Goal: Information Seeking & Learning: Find specific fact

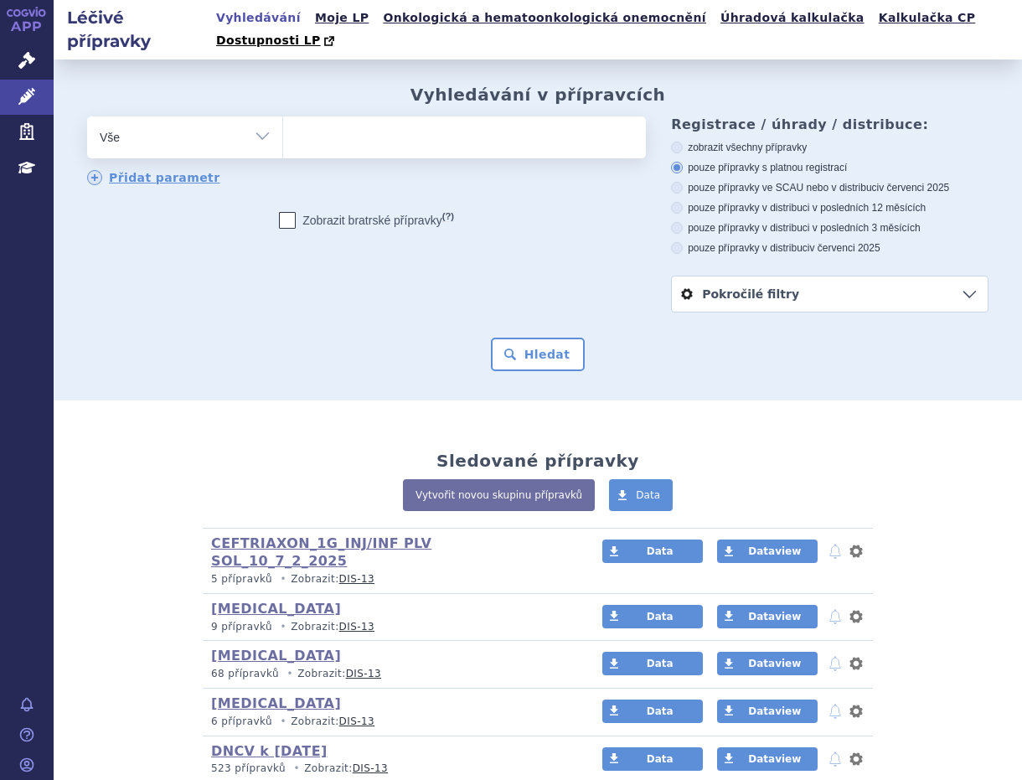
click at [322, 120] on ul at bounding box center [461, 133] width 357 height 35
click at [283, 120] on select at bounding box center [282, 137] width 1 height 42
type input "in"
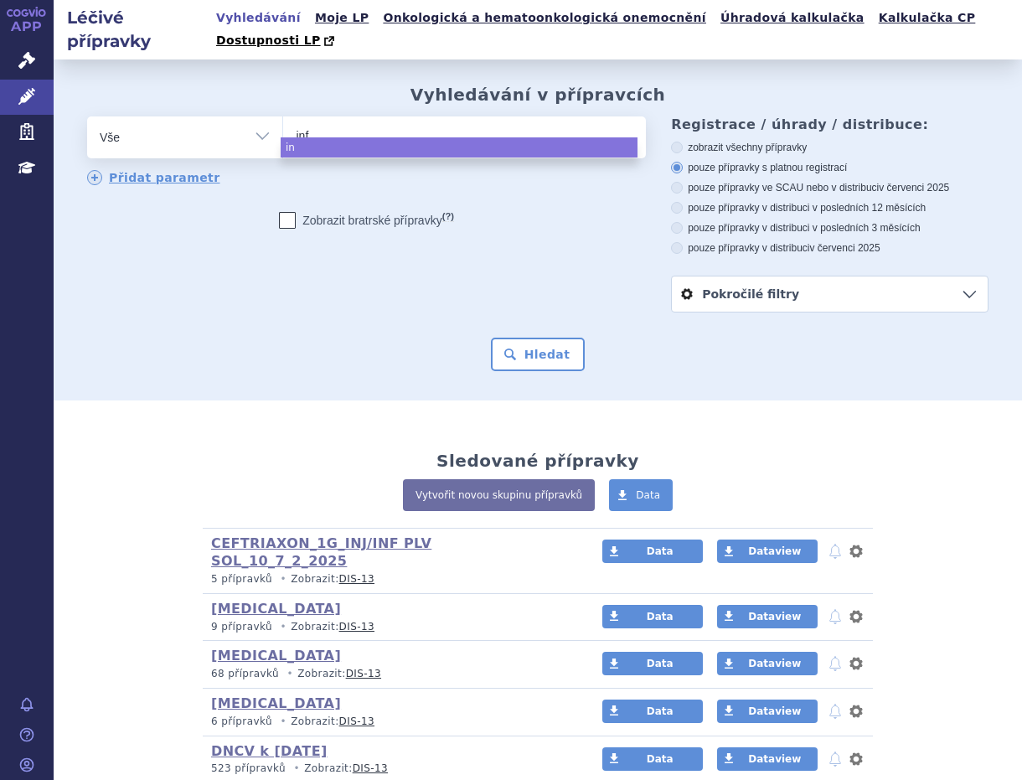
type input "infl"
type input "influ"
type input "influv"
type input "influva"
type input "influvac"
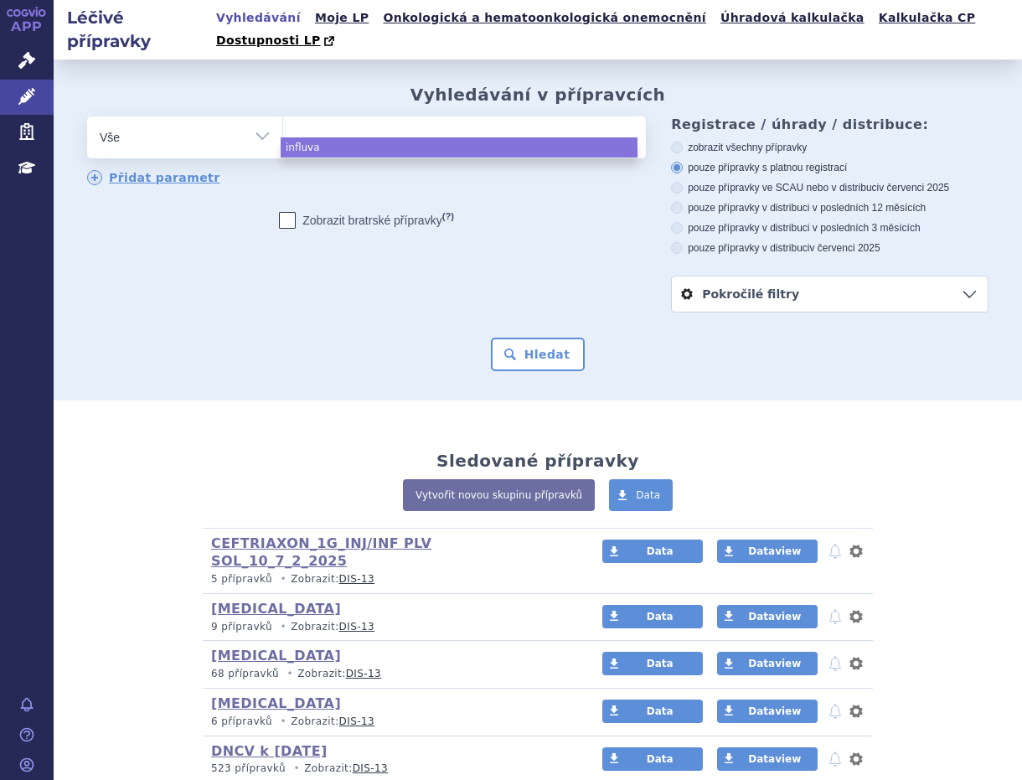
select select "influvac"
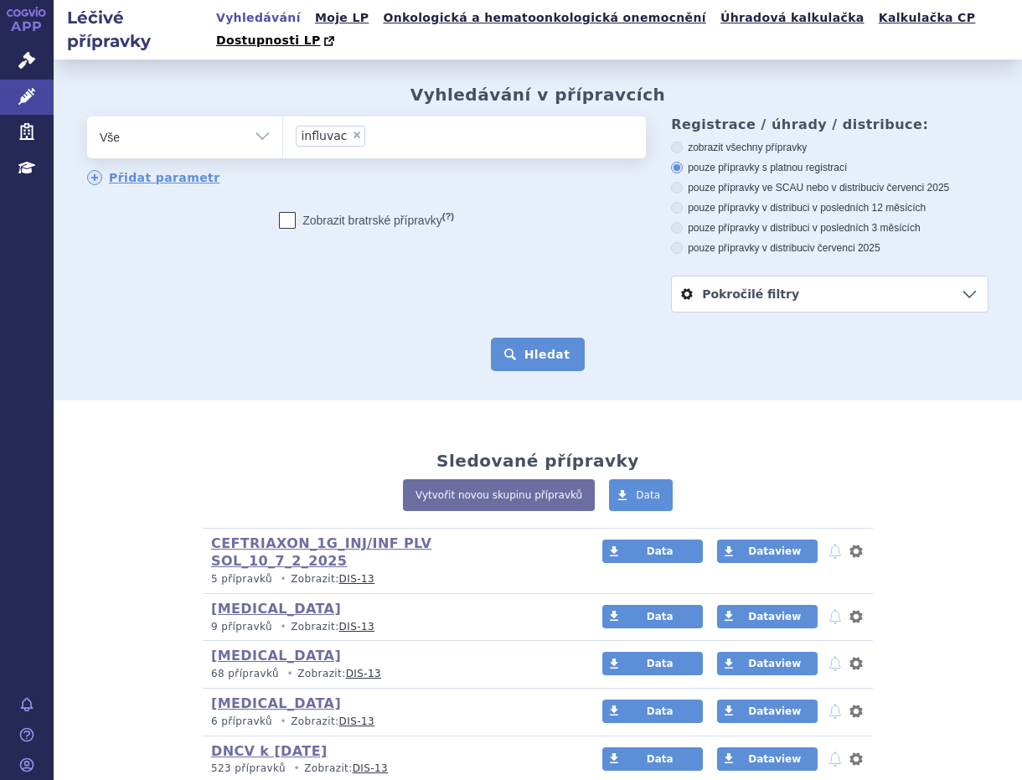
click at [531, 337] on button "Hledat" at bounding box center [538, 353] width 95 height 33
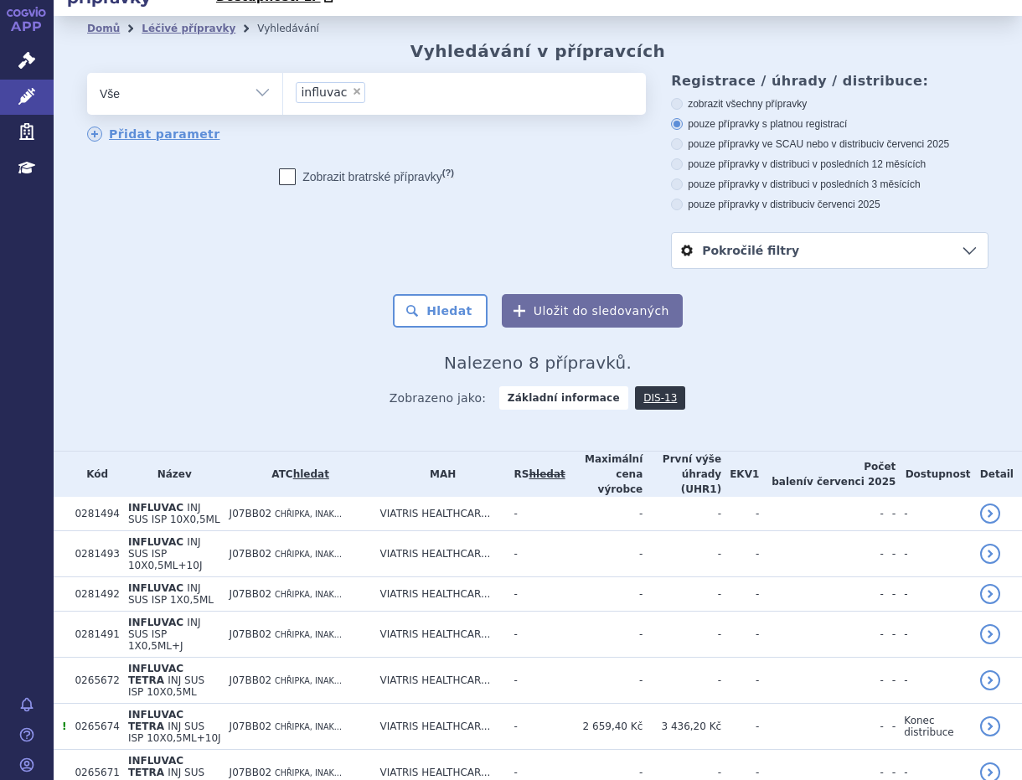
scroll to position [67, 0]
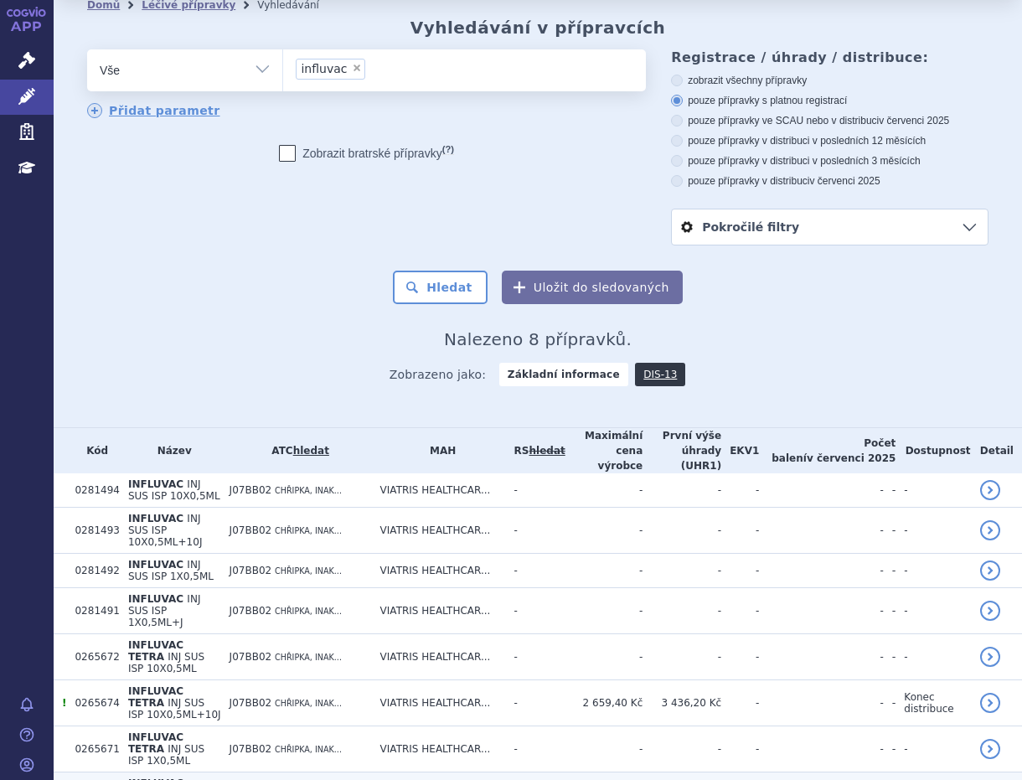
click at [183, 777] on span "INFLUVAC TETRA" at bounding box center [155, 788] width 55 height 23
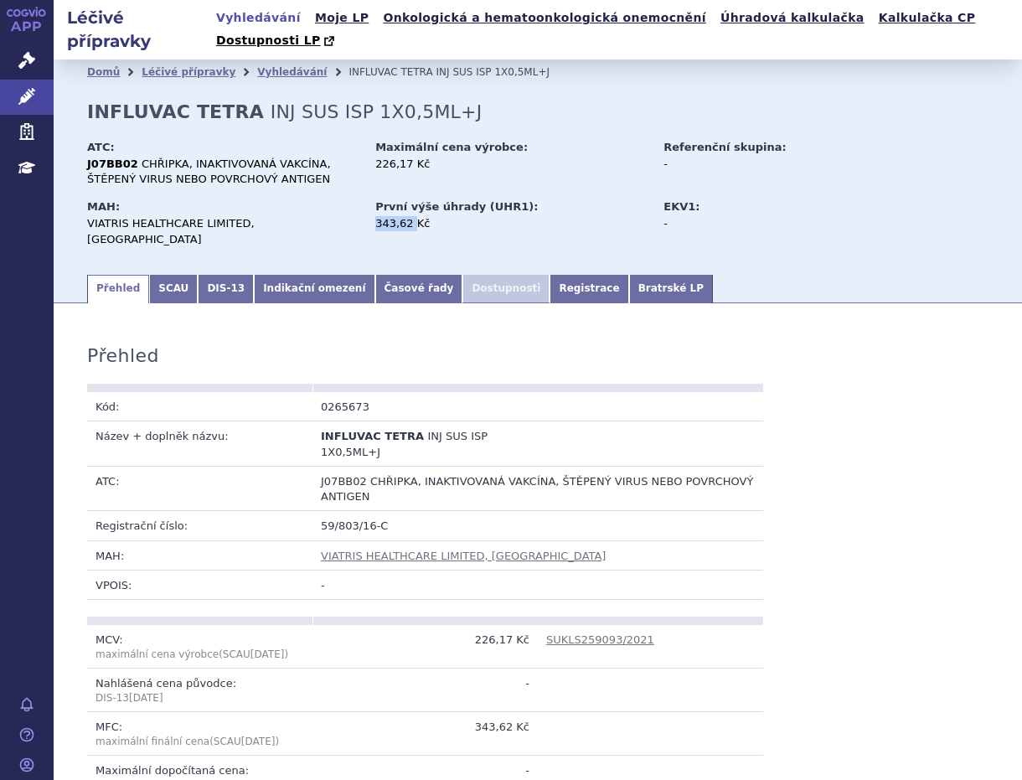
drag, startPoint x: 375, startPoint y: 205, endPoint x: 408, endPoint y: 203, distance: 32.7
click at [408, 216] on div "343,62 Kč" at bounding box center [511, 223] width 272 height 15
click at [270, 66] on link "Vyhledávání" at bounding box center [292, 72] width 70 height 12
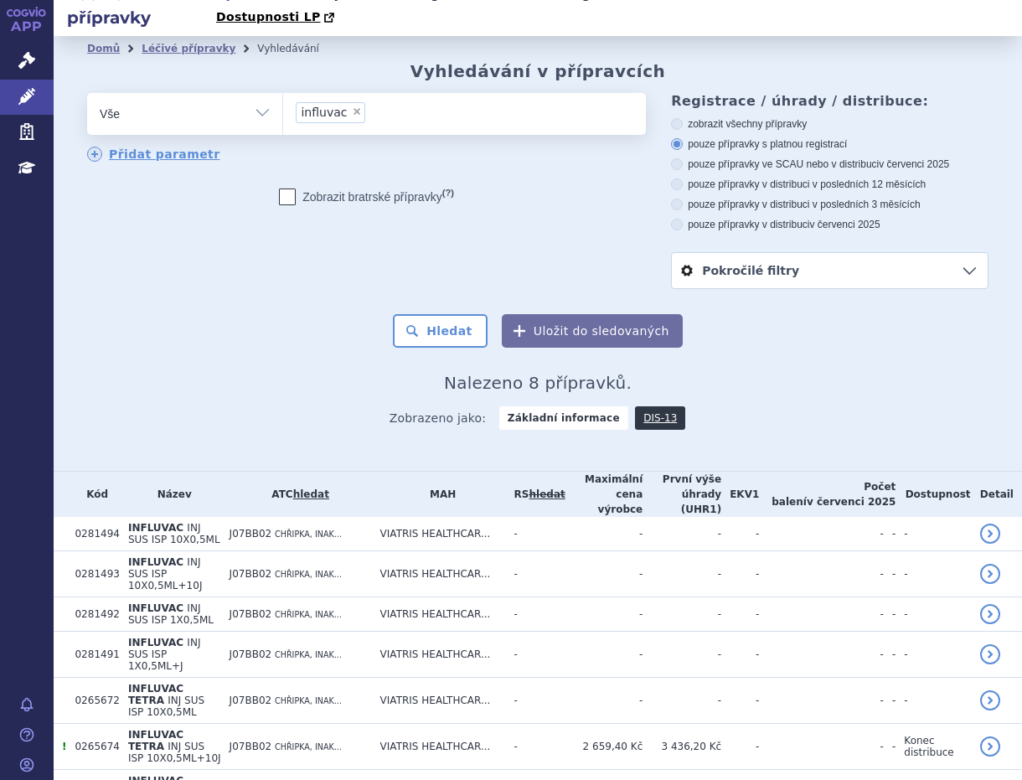
scroll to position [67, 0]
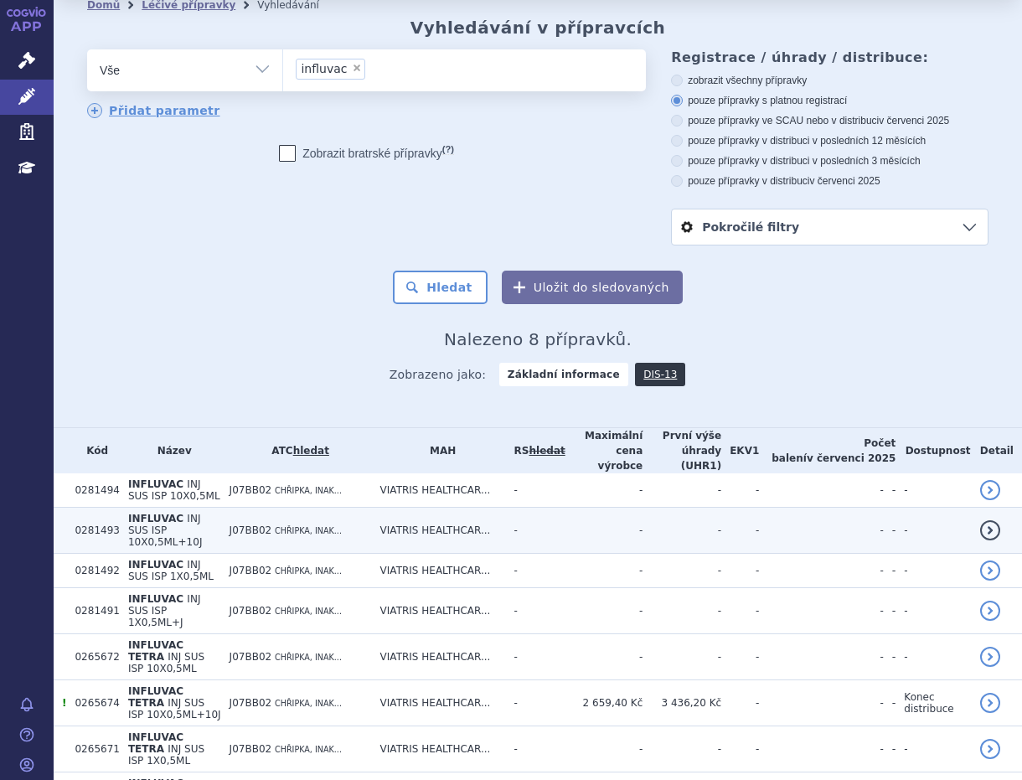
click at [153, 512] on span "INFLUVAC" at bounding box center [155, 518] width 55 height 12
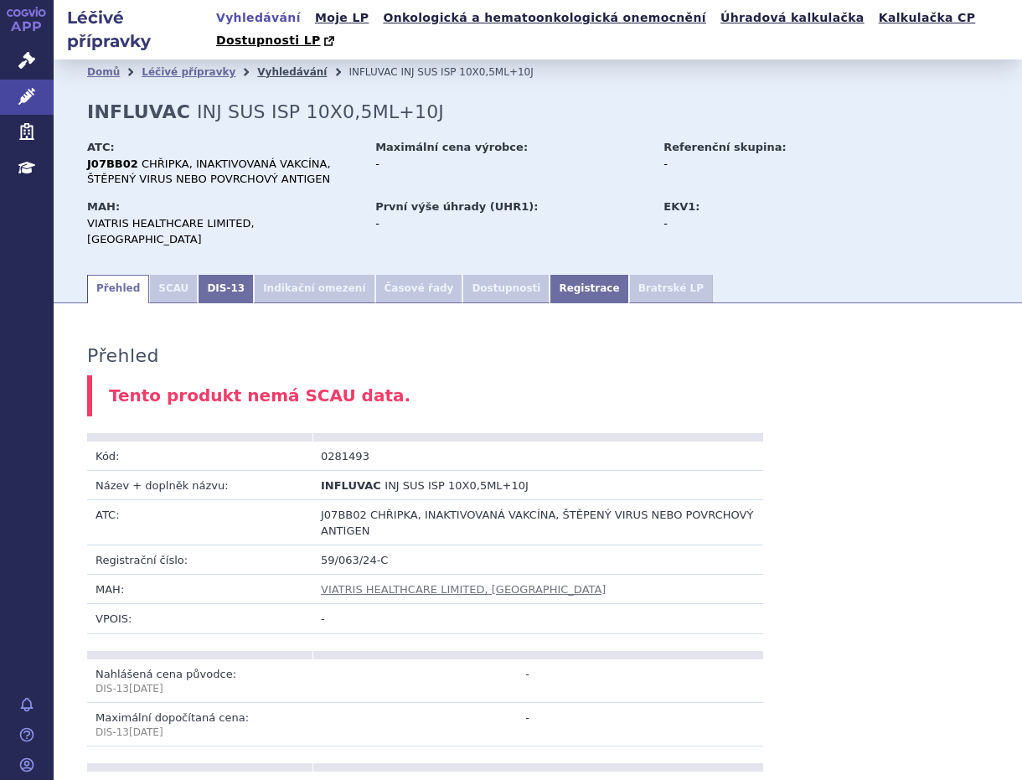
click at [263, 66] on link "Vyhledávání" at bounding box center [292, 72] width 70 height 12
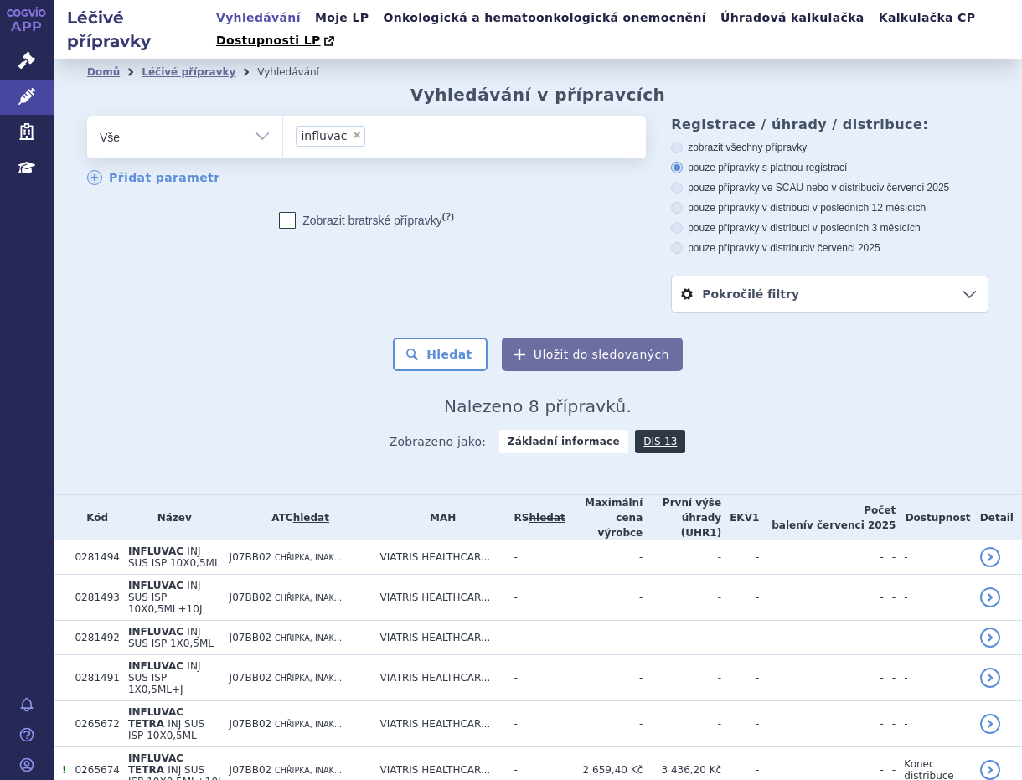
click at [268, 17] on link "Vyhledávání" at bounding box center [258, 18] width 95 height 23
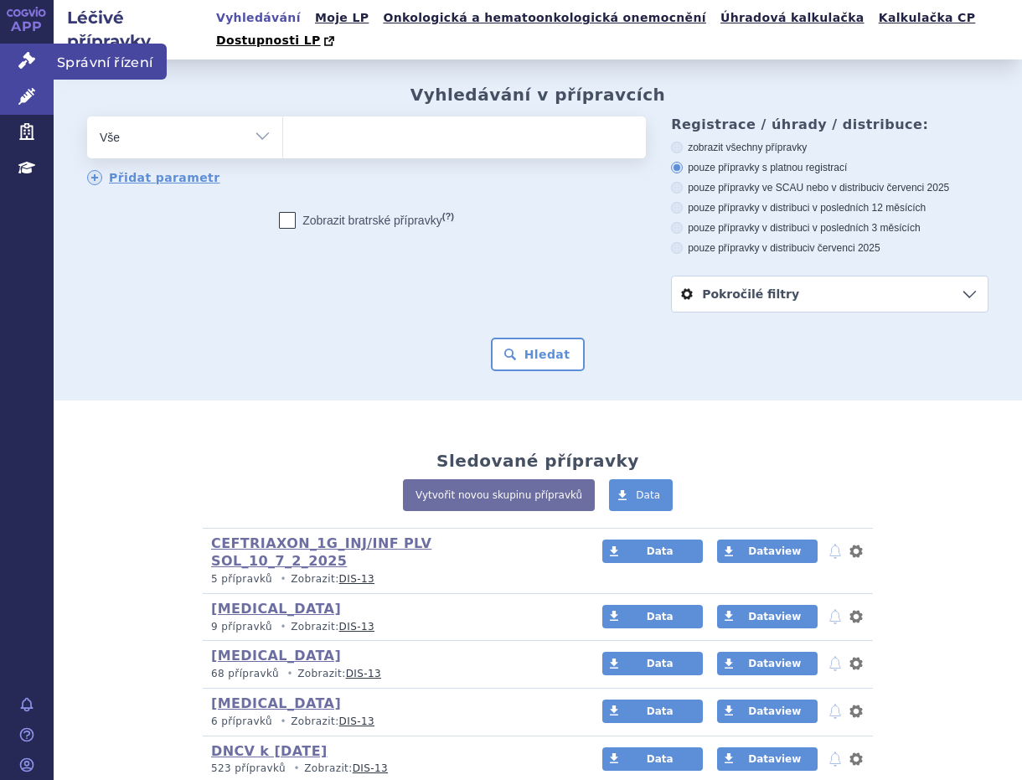
click at [97, 57] on span "Správní řízení" at bounding box center [110, 61] width 113 height 35
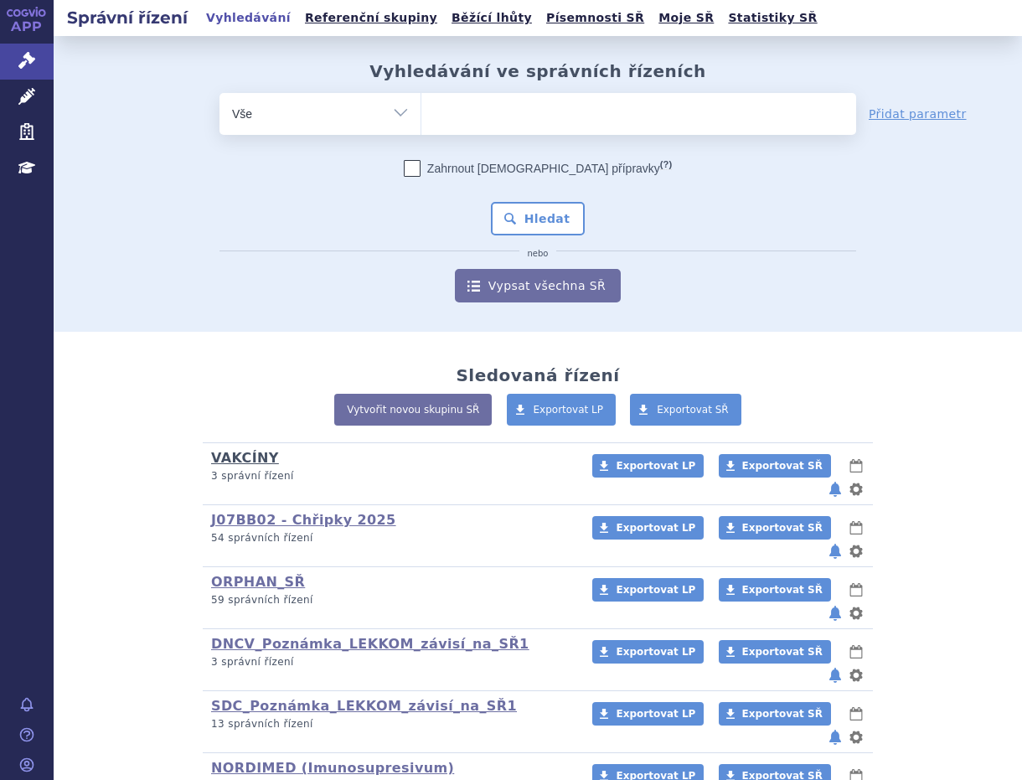
click at [230, 466] on link "VAKCÍNY" at bounding box center [245, 458] width 68 height 16
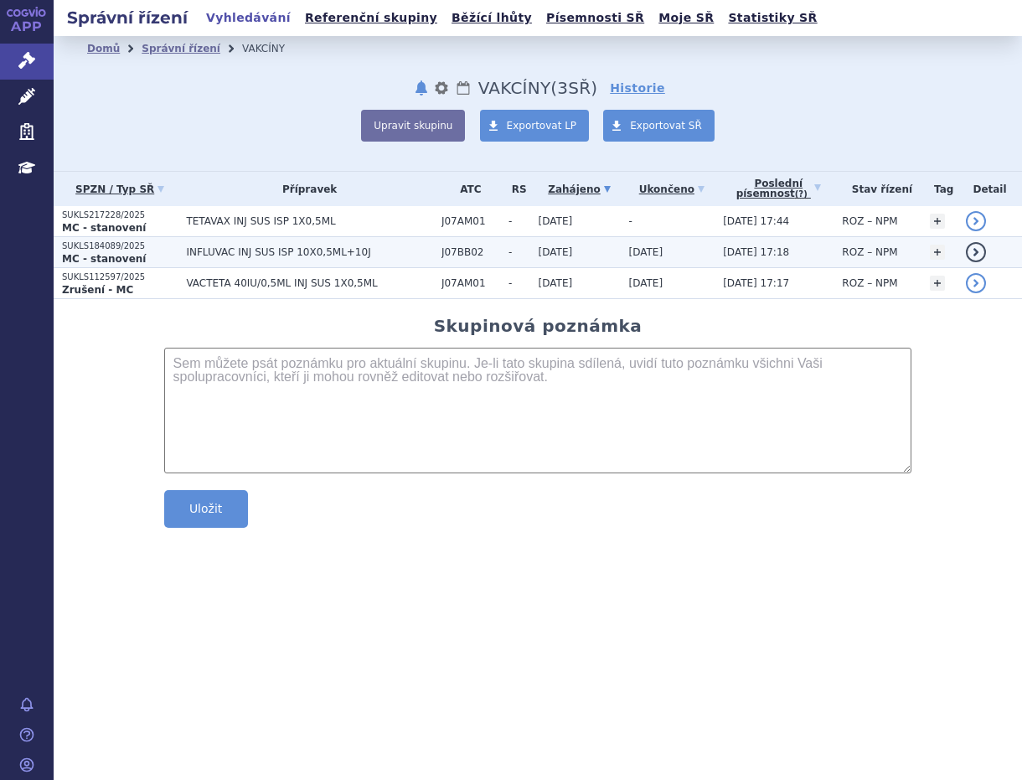
click at [219, 252] on span "INFLUVAC INJ SUS ISP 10X0,5ML+10J" at bounding box center [309, 252] width 247 height 12
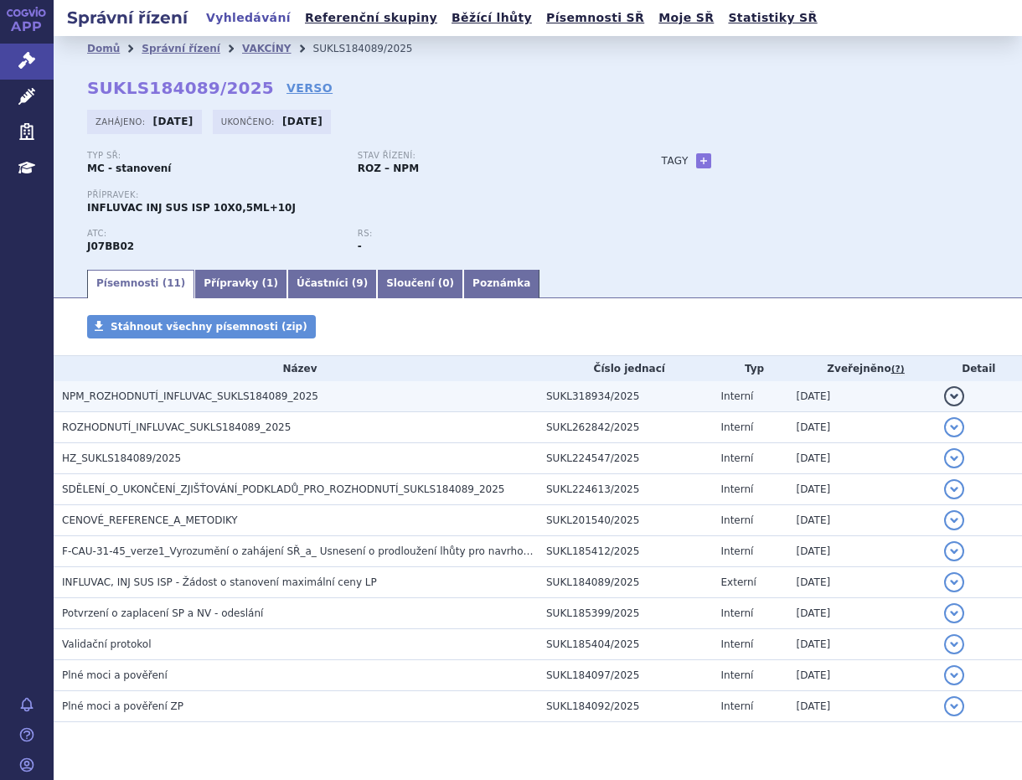
click at [221, 400] on span "NPM_ROZHODNUTÍ_INFLUVAC_SUKLS184089_2025" at bounding box center [190, 396] width 256 height 12
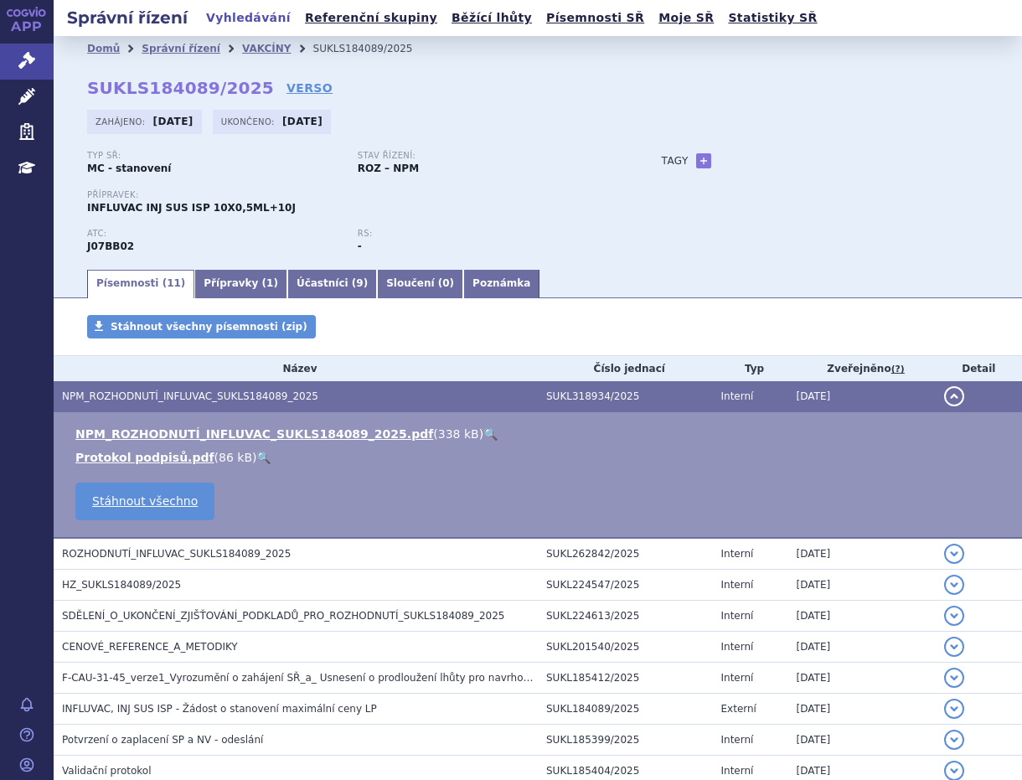
click at [483, 436] on link "🔍" at bounding box center [490, 433] width 14 height 13
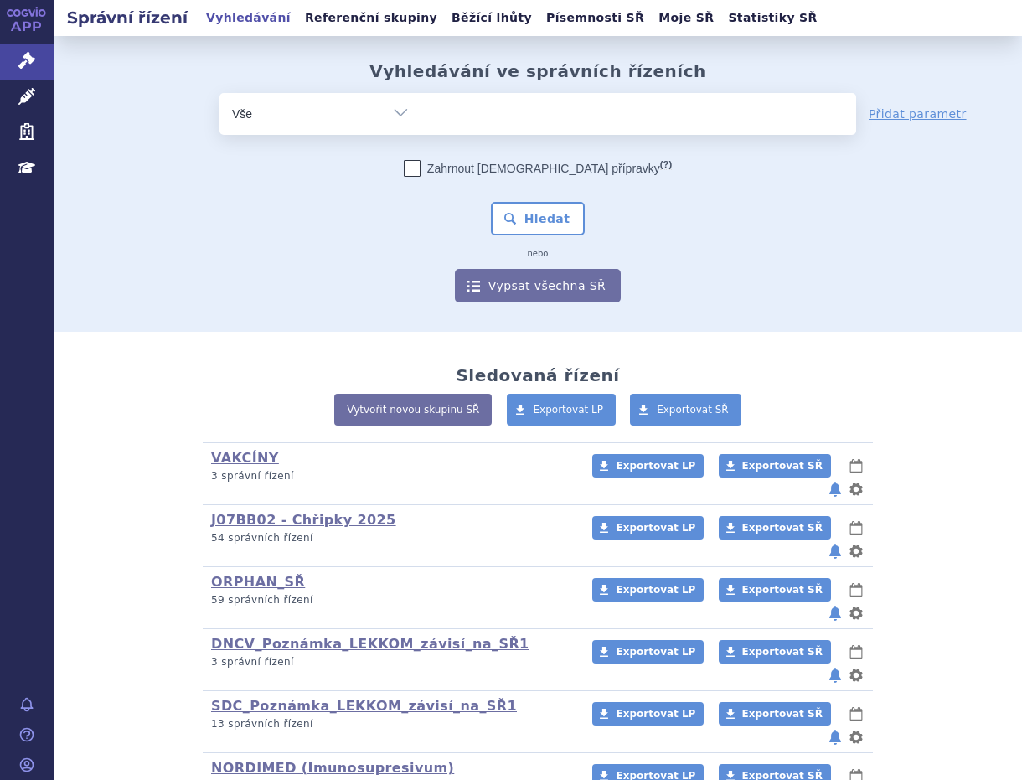
click at [454, 109] on ul at bounding box center [638, 110] width 435 height 35
click at [421, 109] on select at bounding box center [420, 113] width 1 height 42
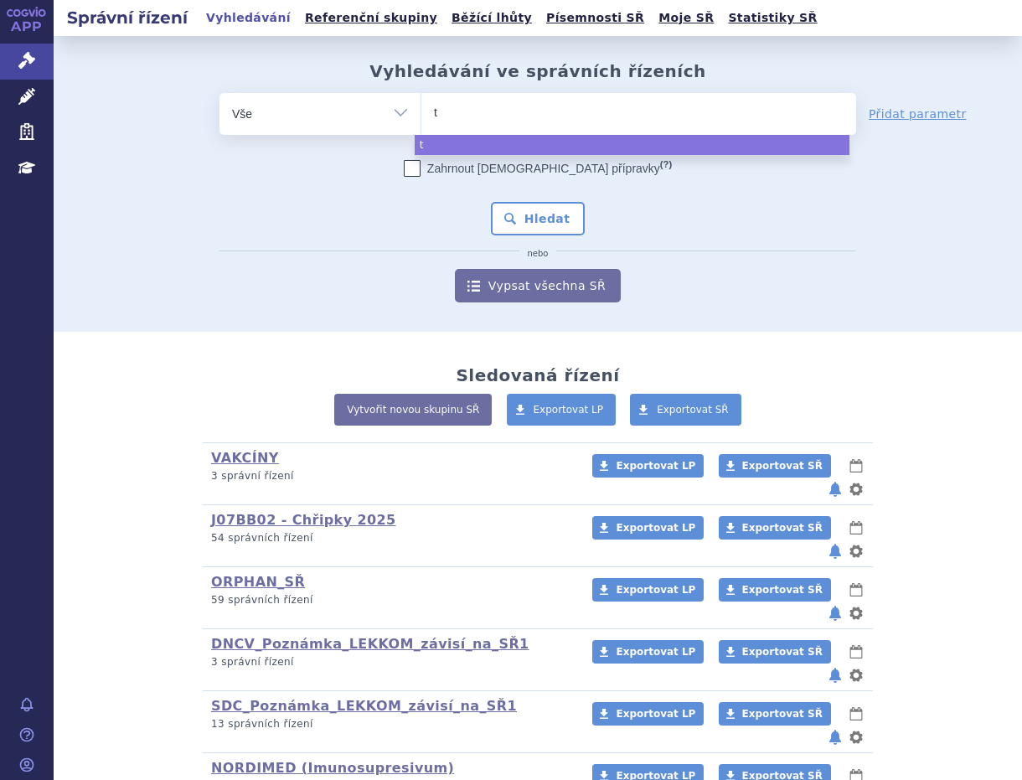
type input "te"
type input "teta"
type input "tetav"
type input "tetava"
type input "tetavax"
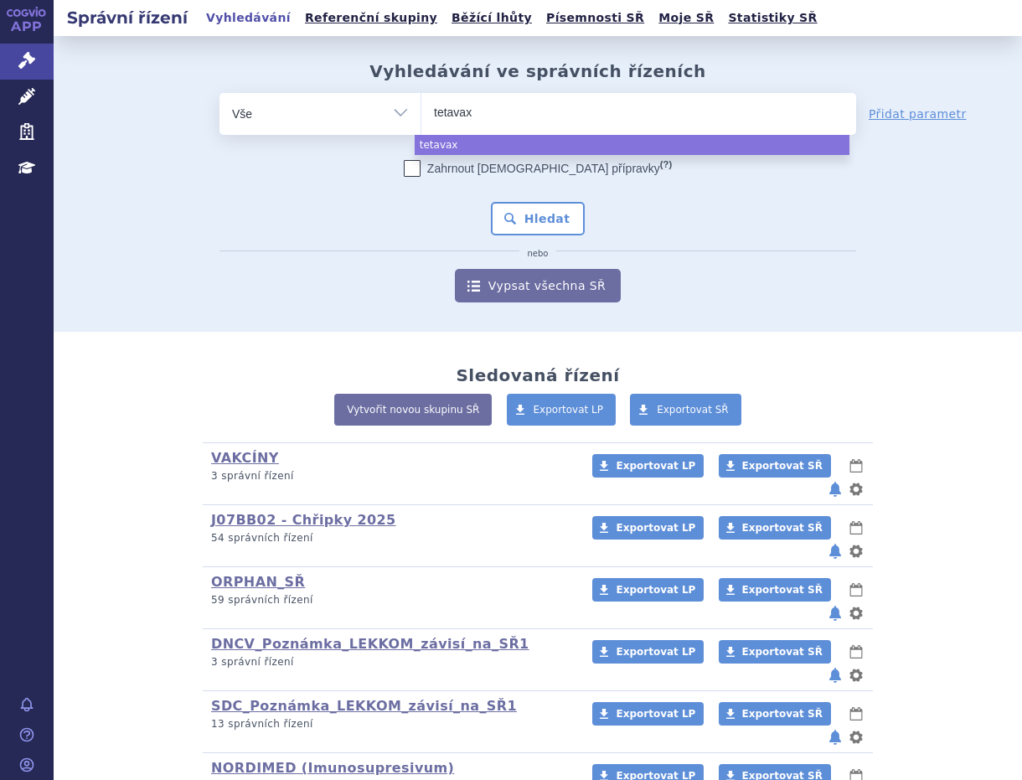
select select "tetavax"
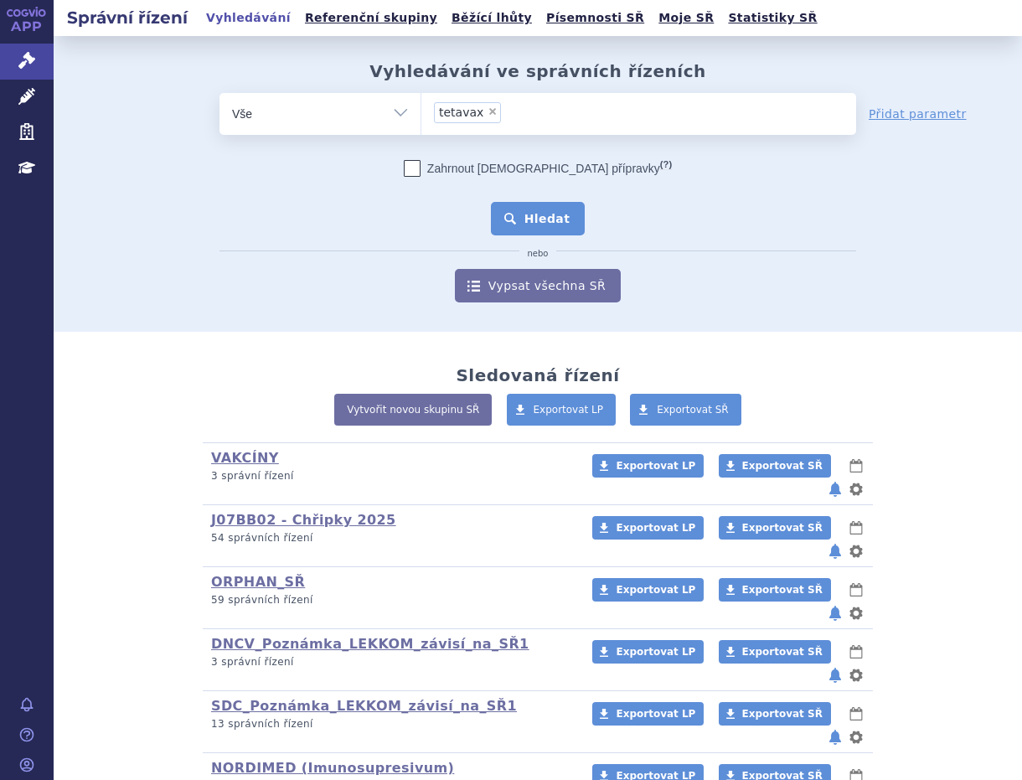
click at [534, 221] on button "Hledat" at bounding box center [538, 218] width 95 height 33
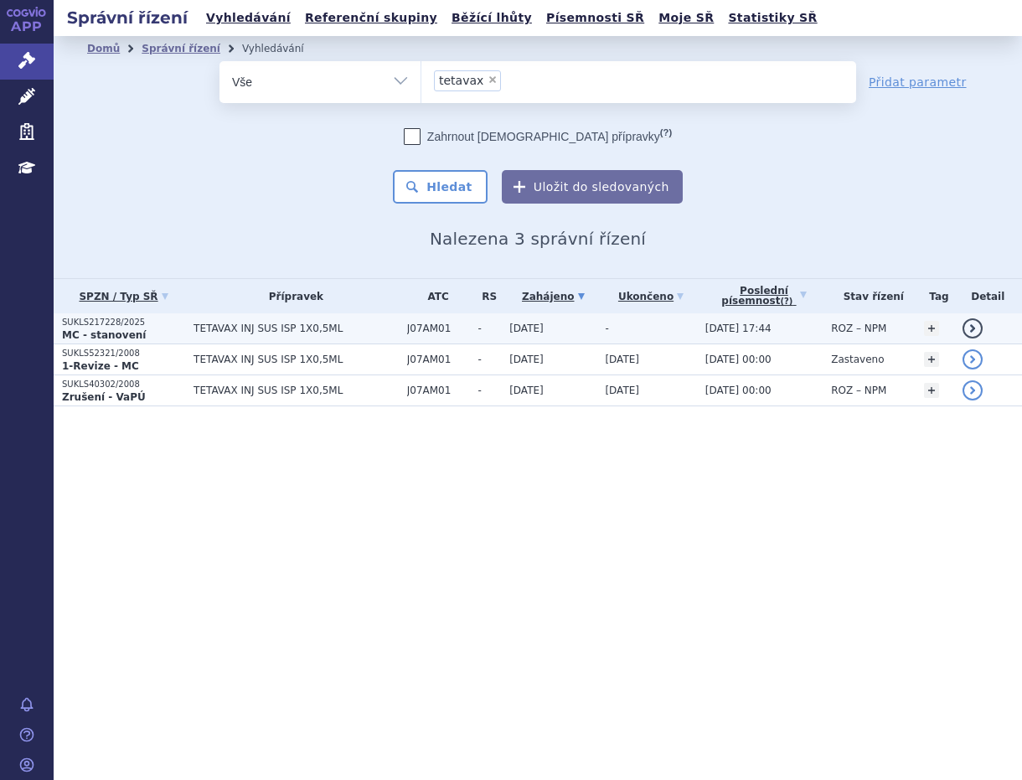
click at [223, 327] on span "TETAVAX INJ SUS ISP 1X0,5ML" at bounding box center [295, 328] width 205 height 12
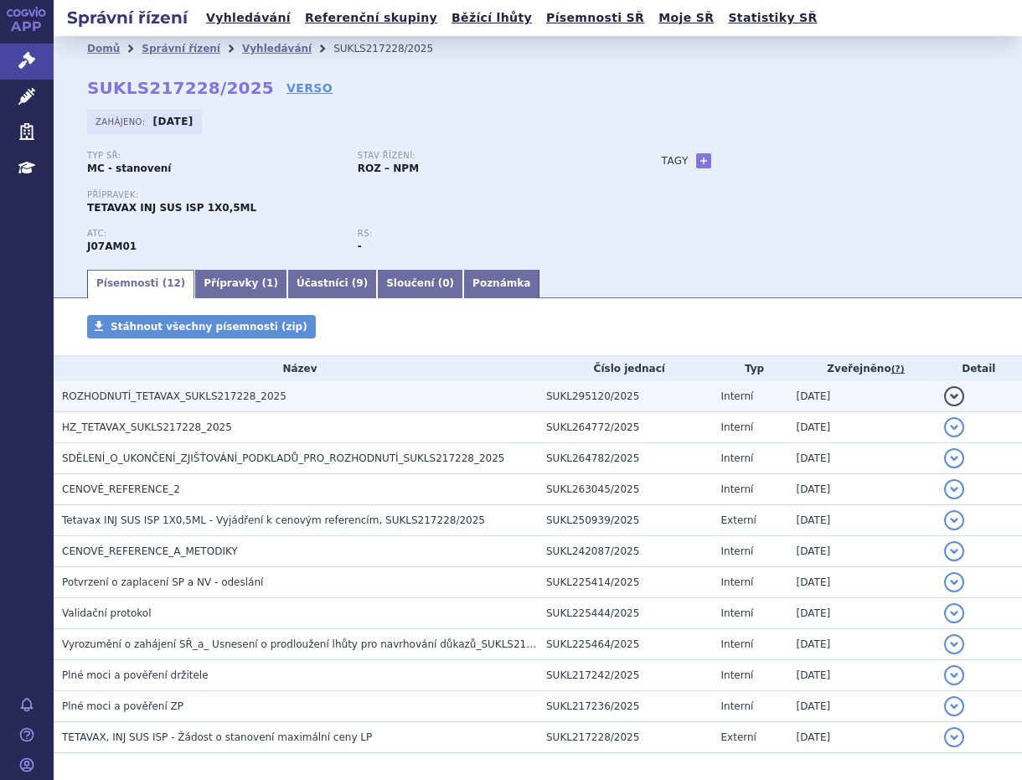
click at [172, 397] on span "ROZHODNUTÍ_TETAVAX_SUKLS217228_2025" at bounding box center [174, 396] width 224 height 12
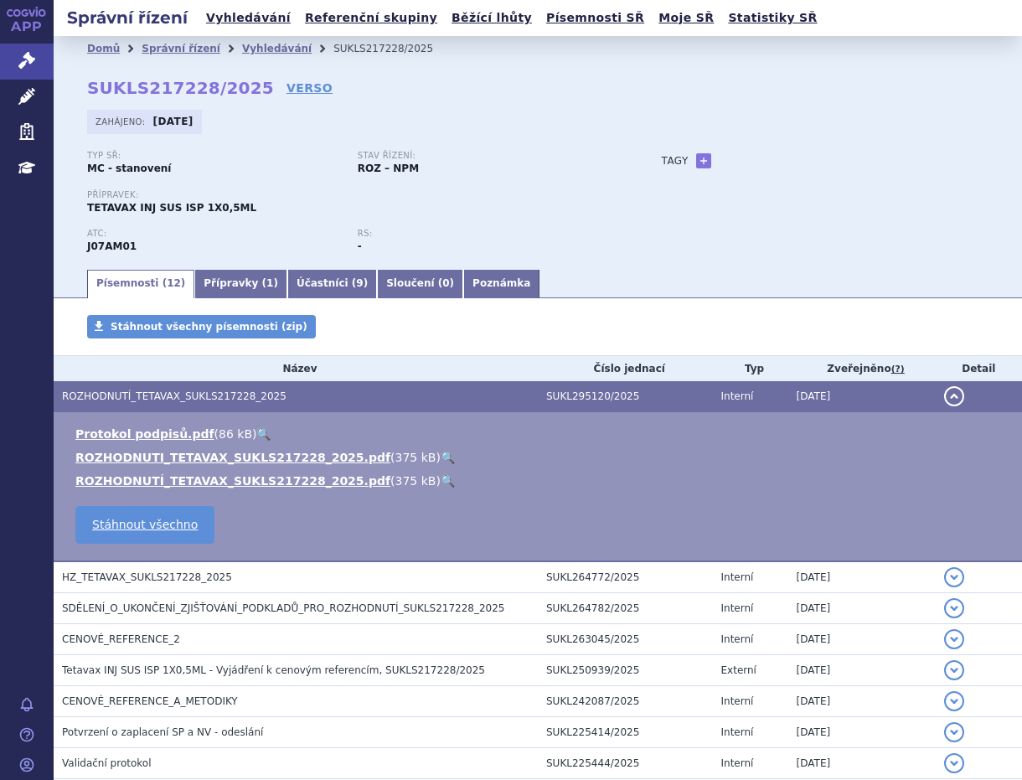
click at [440, 456] on link "🔍" at bounding box center [447, 456] width 14 height 13
click at [212, 280] on link "Přípravky ( 1 )" at bounding box center [240, 284] width 93 height 28
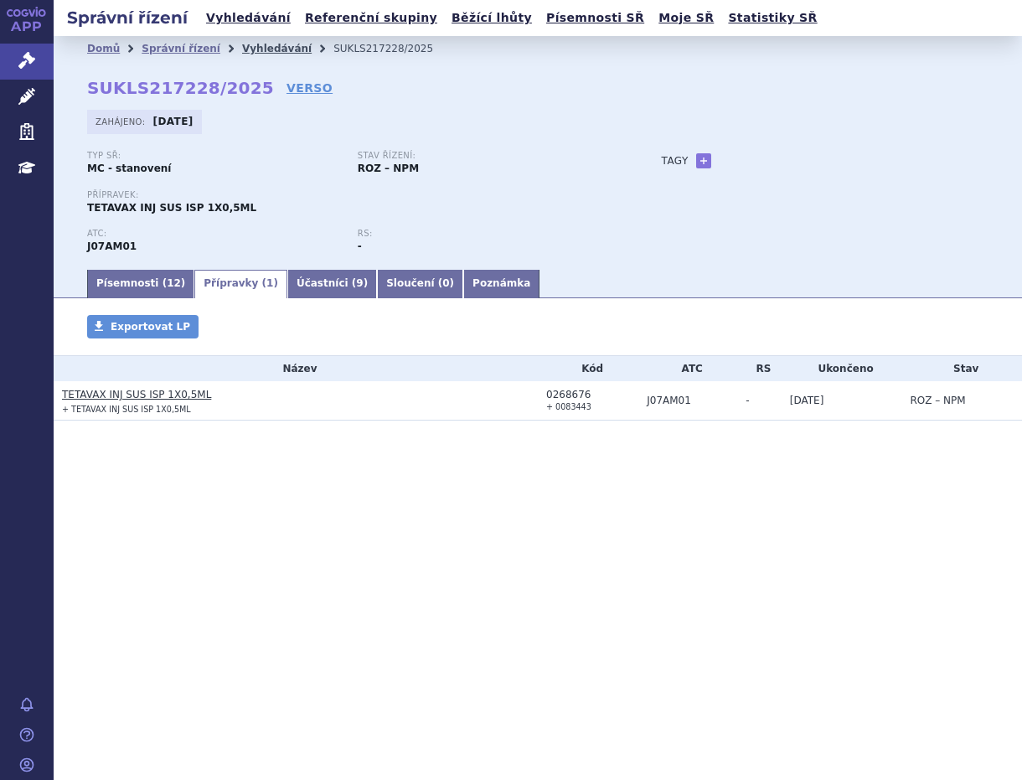
click at [248, 45] on link "Vyhledávání" at bounding box center [277, 49] width 70 height 12
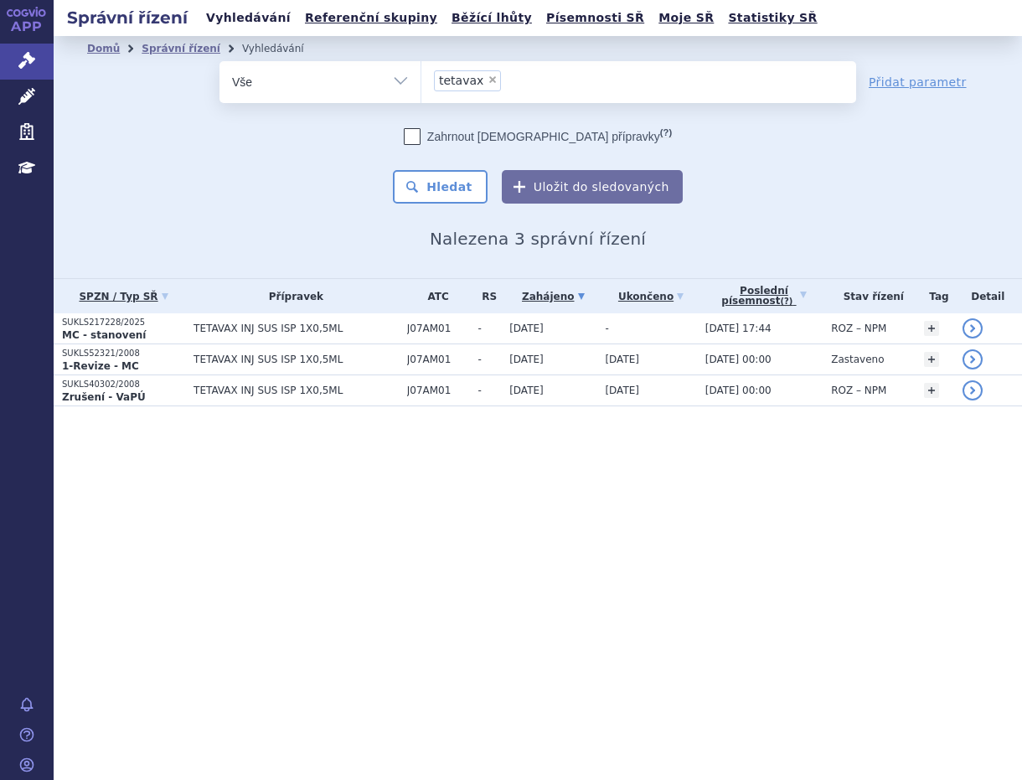
click at [219, 23] on link "Vyhledávání" at bounding box center [248, 18] width 95 height 23
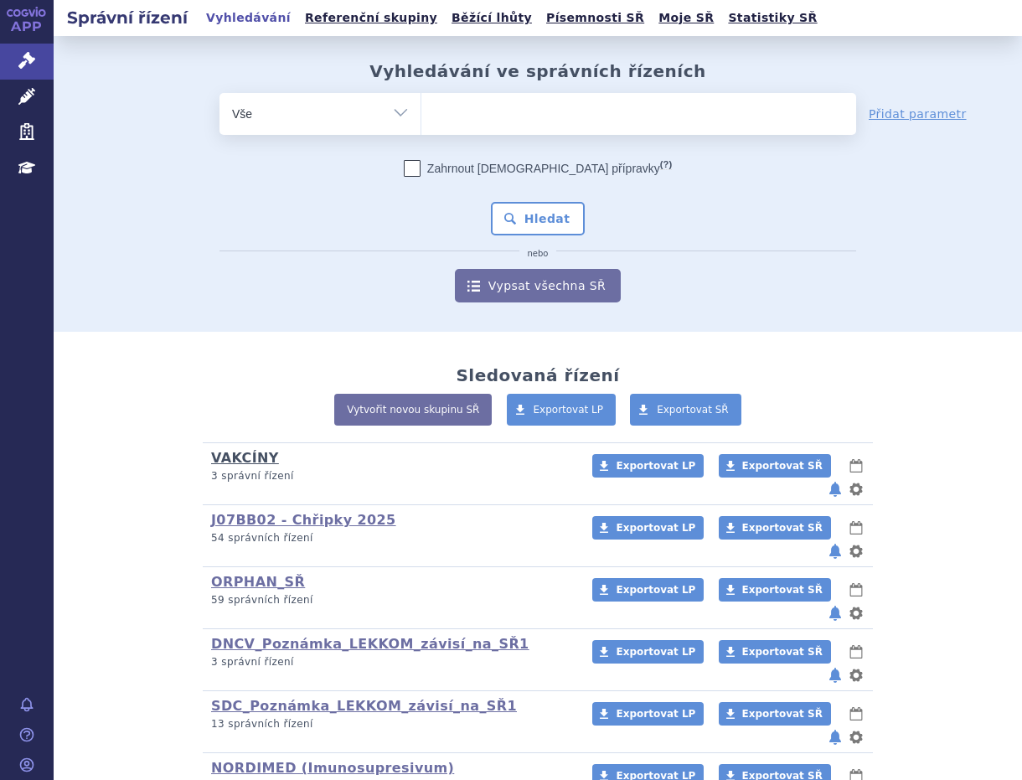
click at [229, 455] on link "VAKCÍNY" at bounding box center [245, 458] width 68 height 16
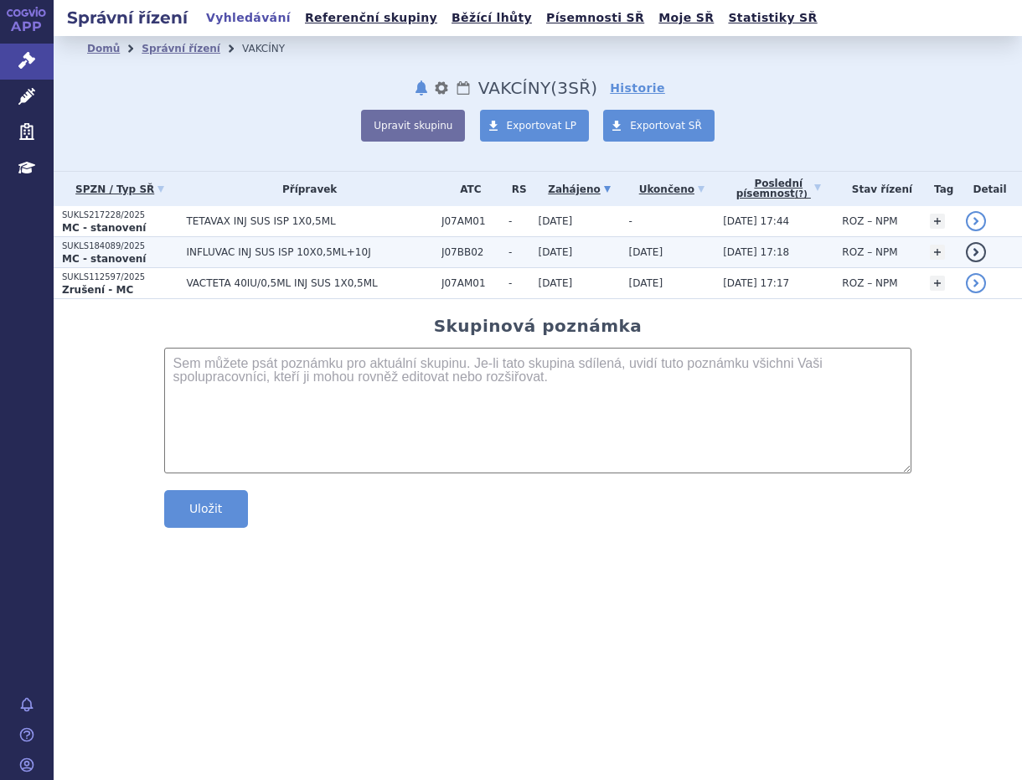
click at [229, 252] on span "INFLUVAC INJ SUS ISP 10X0,5ML+10J" at bounding box center [309, 252] width 247 height 12
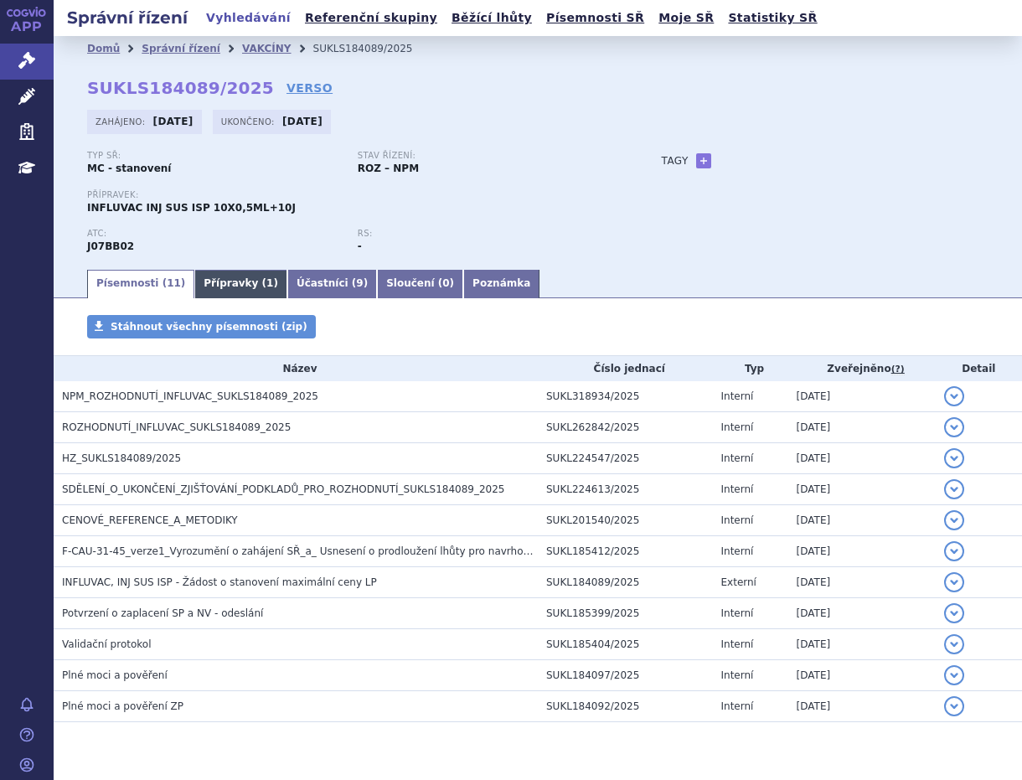
click at [216, 286] on link "Přípravky ( 1 )" at bounding box center [240, 284] width 93 height 28
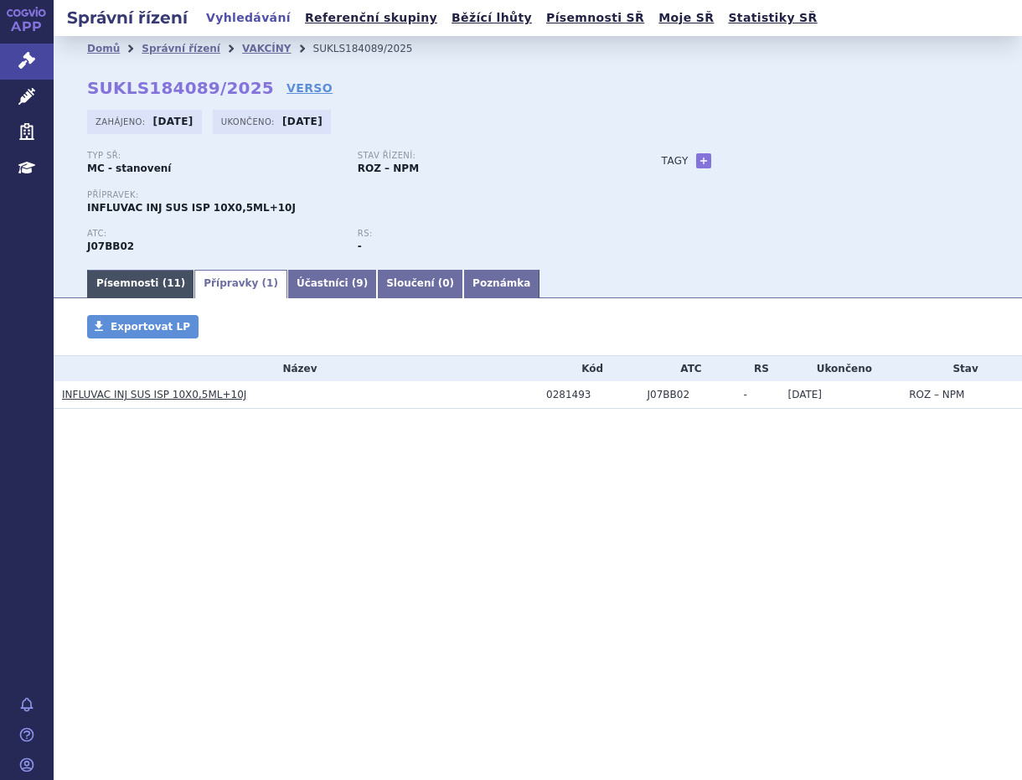
click at [102, 280] on link "Písemnosti ( 11 )" at bounding box center [140, 284] width 107 height 28
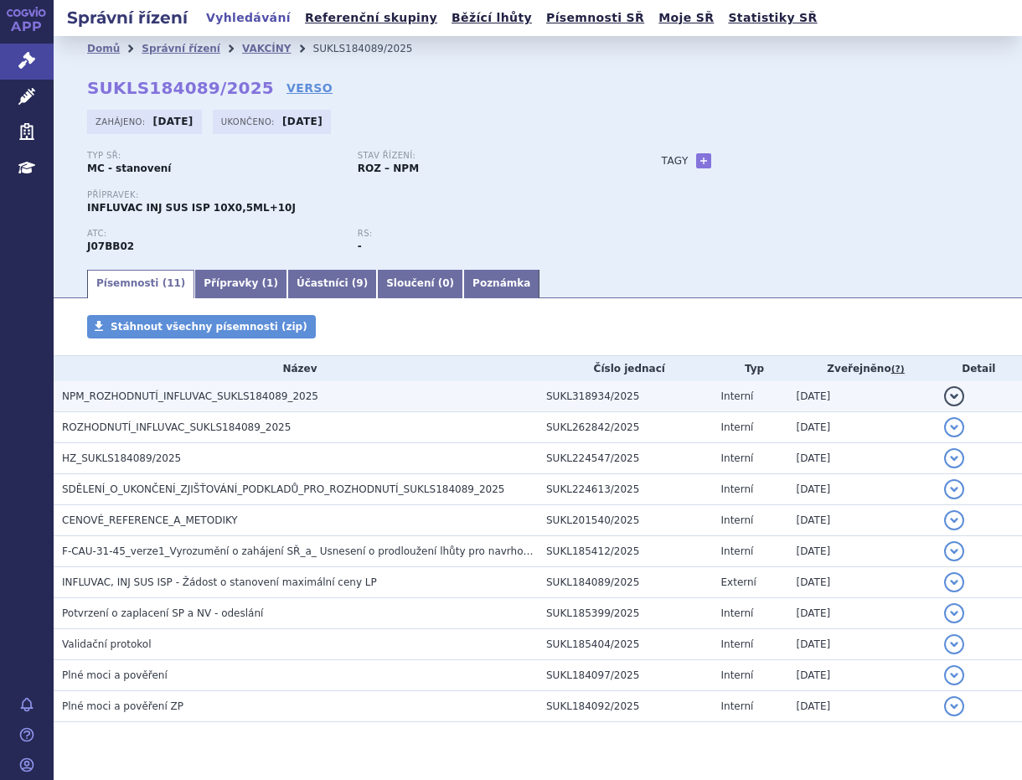
click at [233, 396] on span "NPM_ROZHODNUTÍ_INFLUVAC_SUKLS184089_2025" at bounding box center [190, 396] width 256 height 12
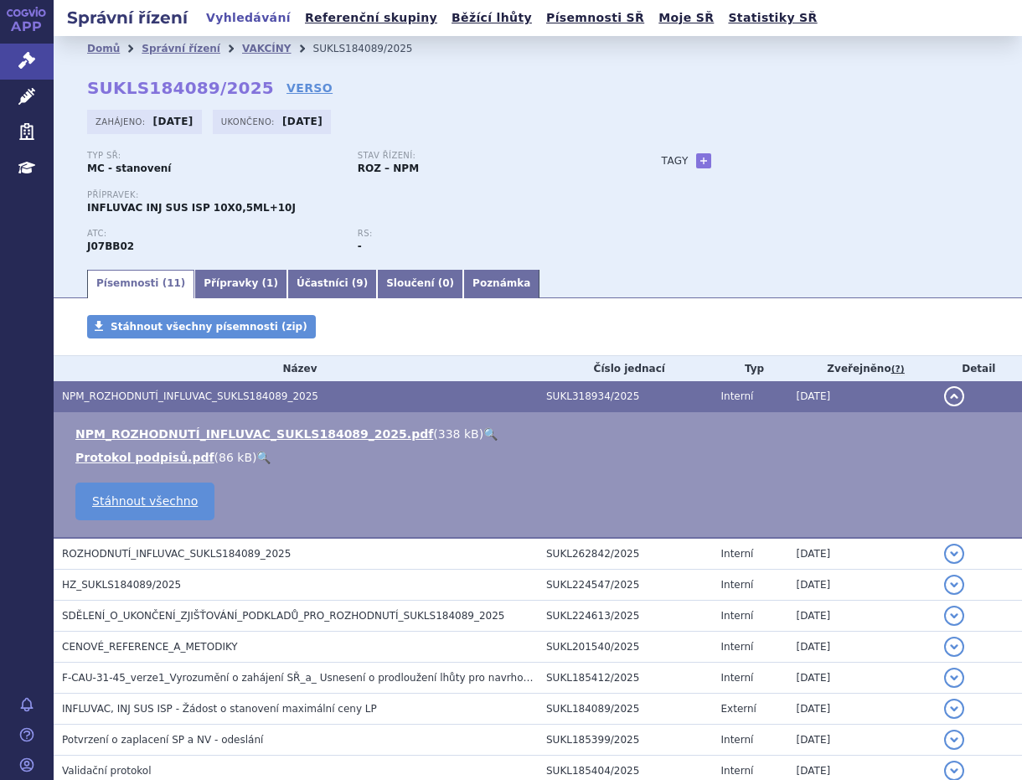
click at [483, 432] on link "🔍" at bounding box center [490, 433] width 14 height 13
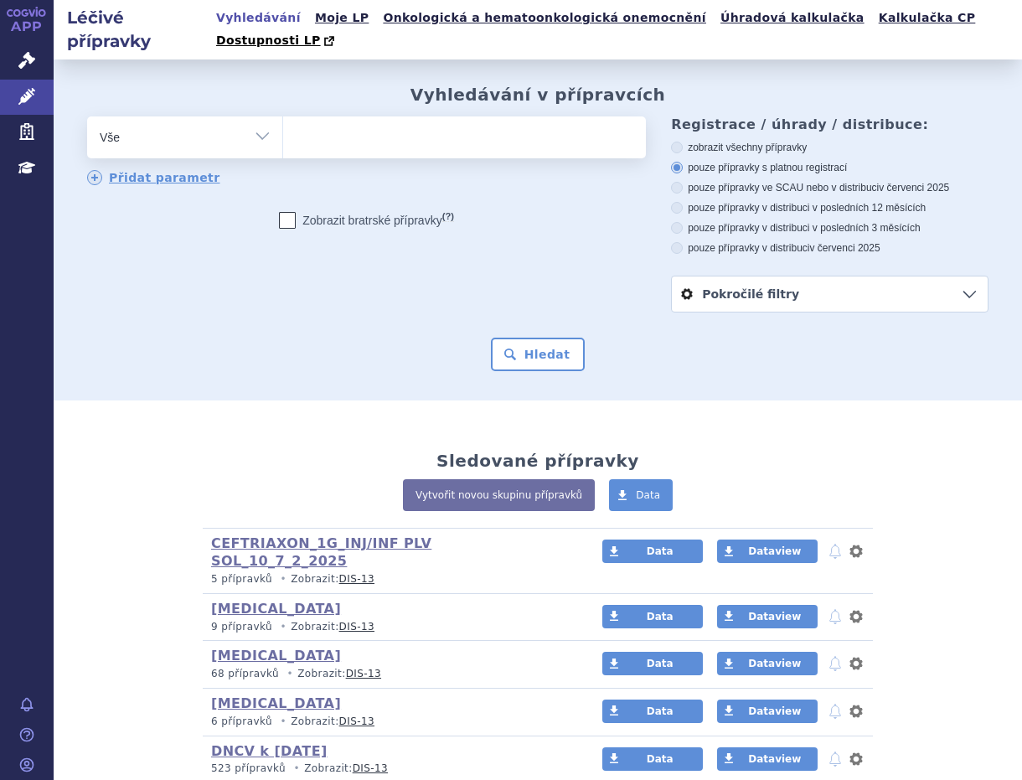
click at [315, 116] on ul at bounding box center [461, 133] width 357 height 35
click at [283, 116] on select at bounding box center [282, 137] width 1 height 42
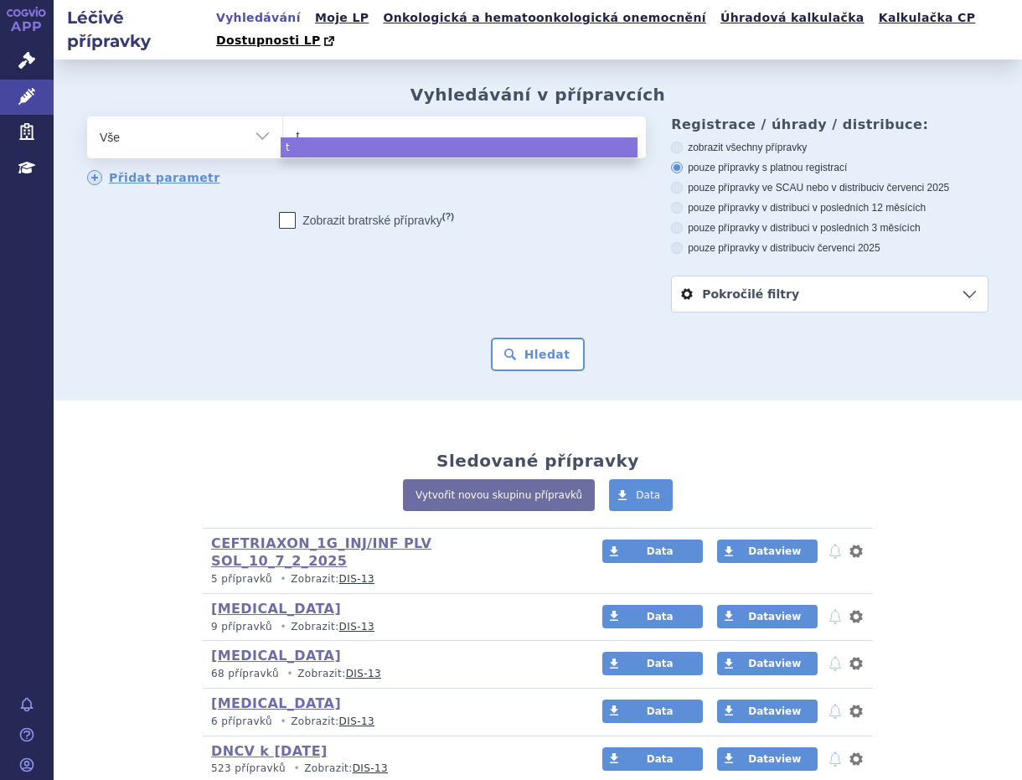
type input "te"
type input "teta"
type input "tetav"
type input "tetava"
type input "tetavax"
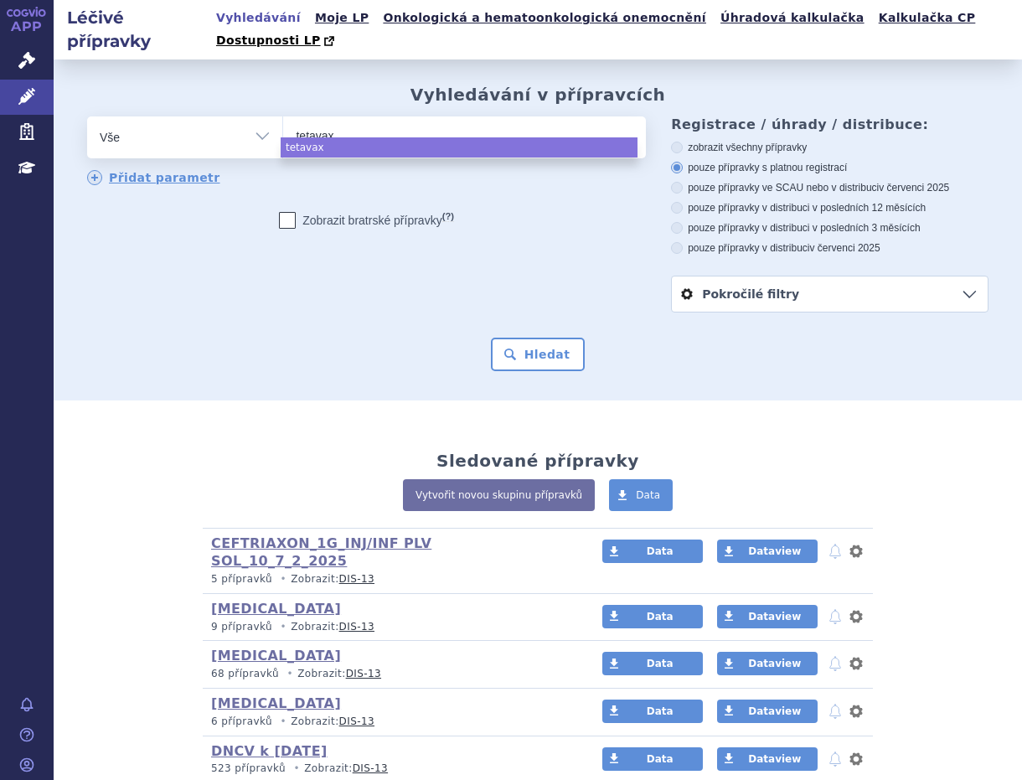
select select "tetavax"
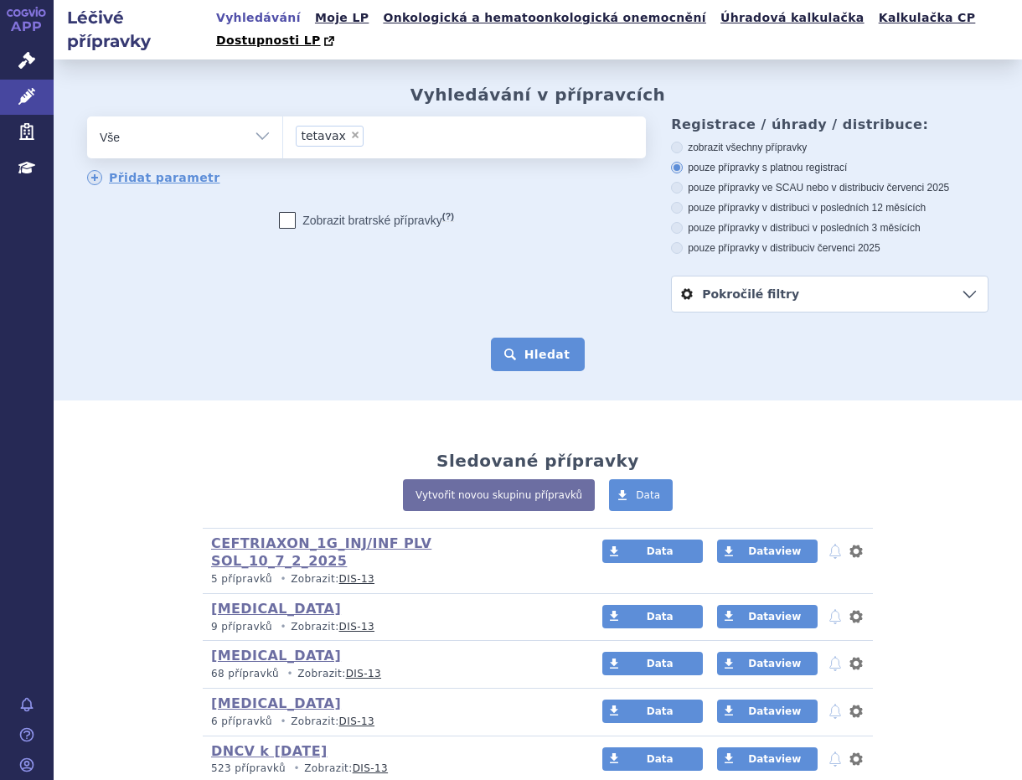
click at [538, 337] on button "Hledat" at bounding box center [538, 353] width 95 height 33
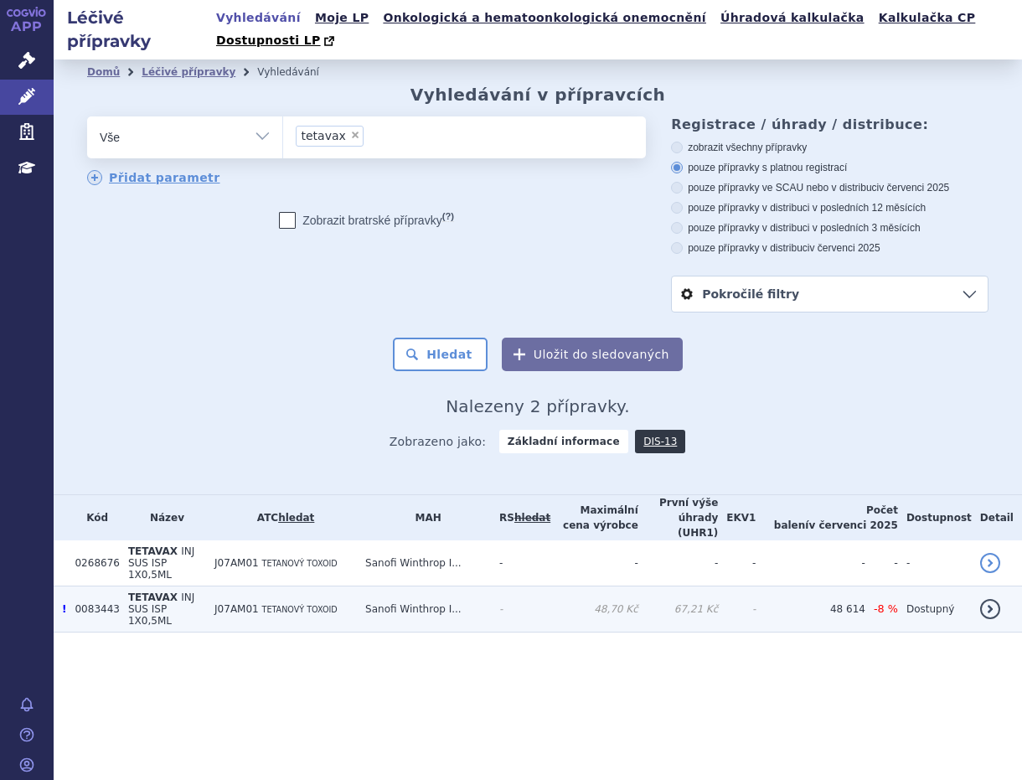
click at [128, 591] on span "INJ SUS ISP 1X0,5ML" at bounding box center [161, 608] width 66 height 35
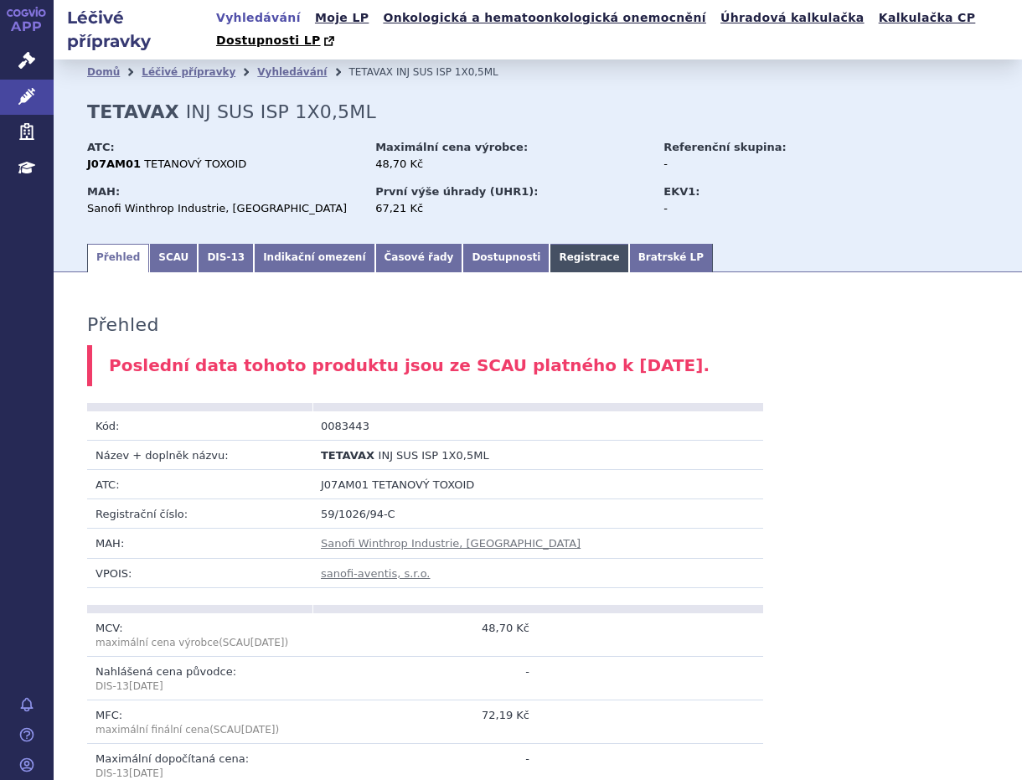
click at [549, 244] on link "Registrace" at bounding box center [588, 258] width 79 height 28
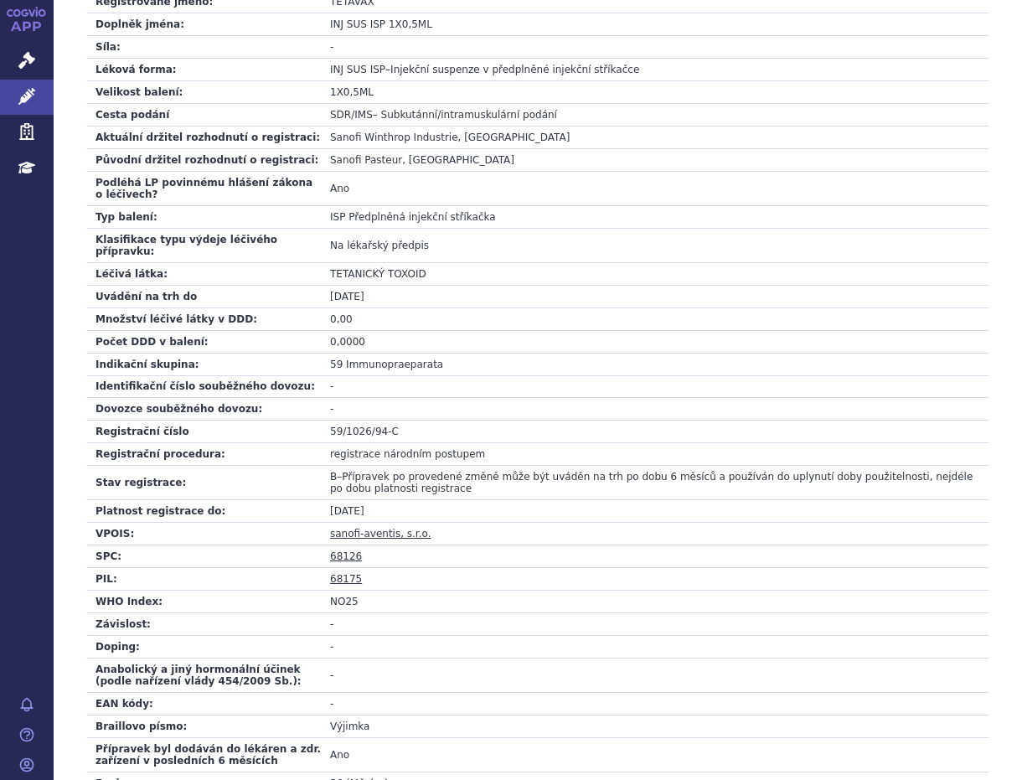
scroll to position [465, 0]
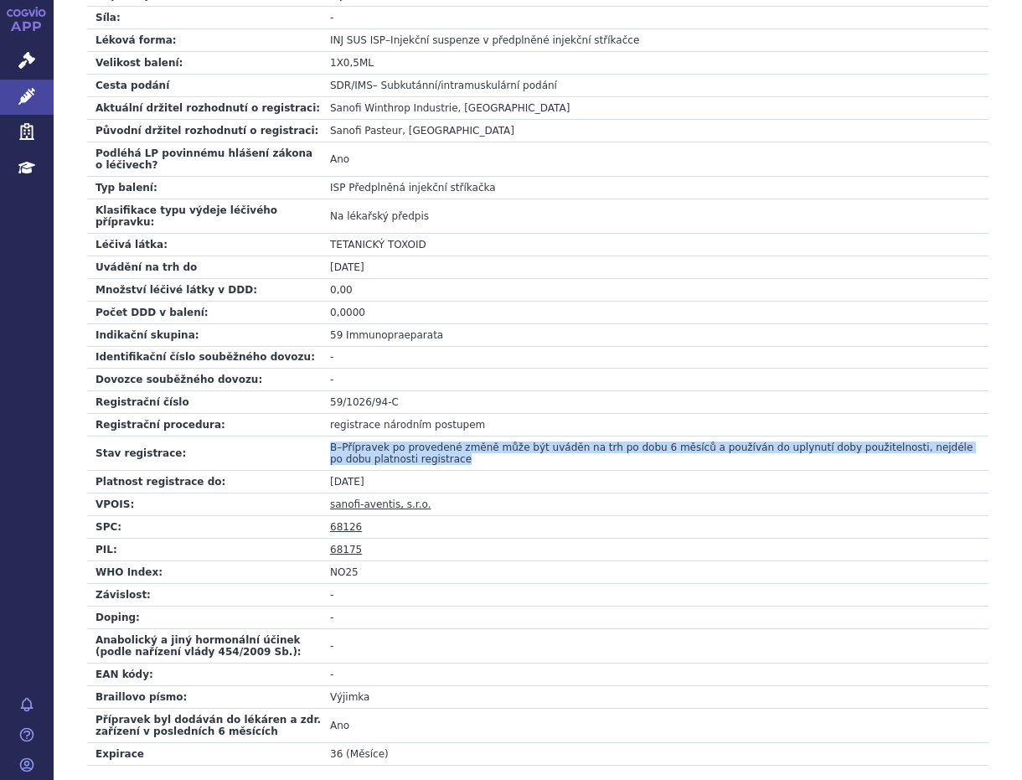
drag, startPoint x: 331, startPoint y: 414, endPoint x: 520, endPoint y: 430, distance: 189.8
click at [520, 436] on td "B – Přípravek po provedené změně může být uváděn na trh po dobu 6 měsíců a použ…" at bounding box center [655, 453] width 667 height 34
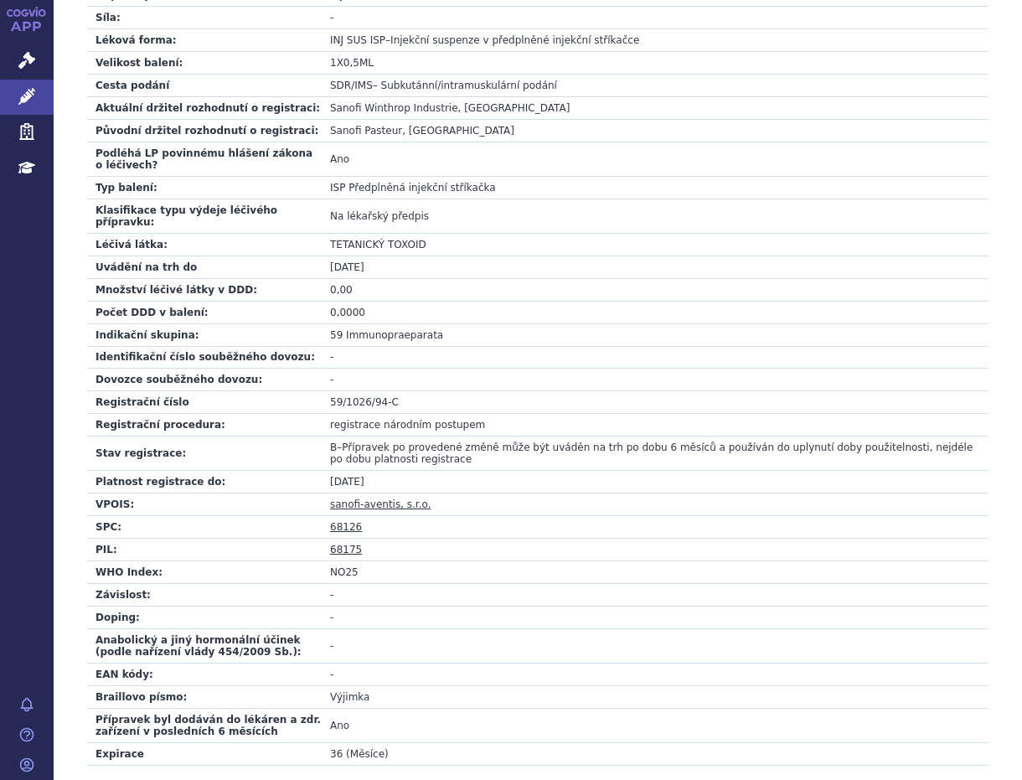
drag, startPoint x: 520, startPoint y: 430, endPoint x: 484, endPoint y: 450, distance: 41.6
click at [484, 471] on td "30.06.2028" at bounding box center [655, 482] width 667 height 23
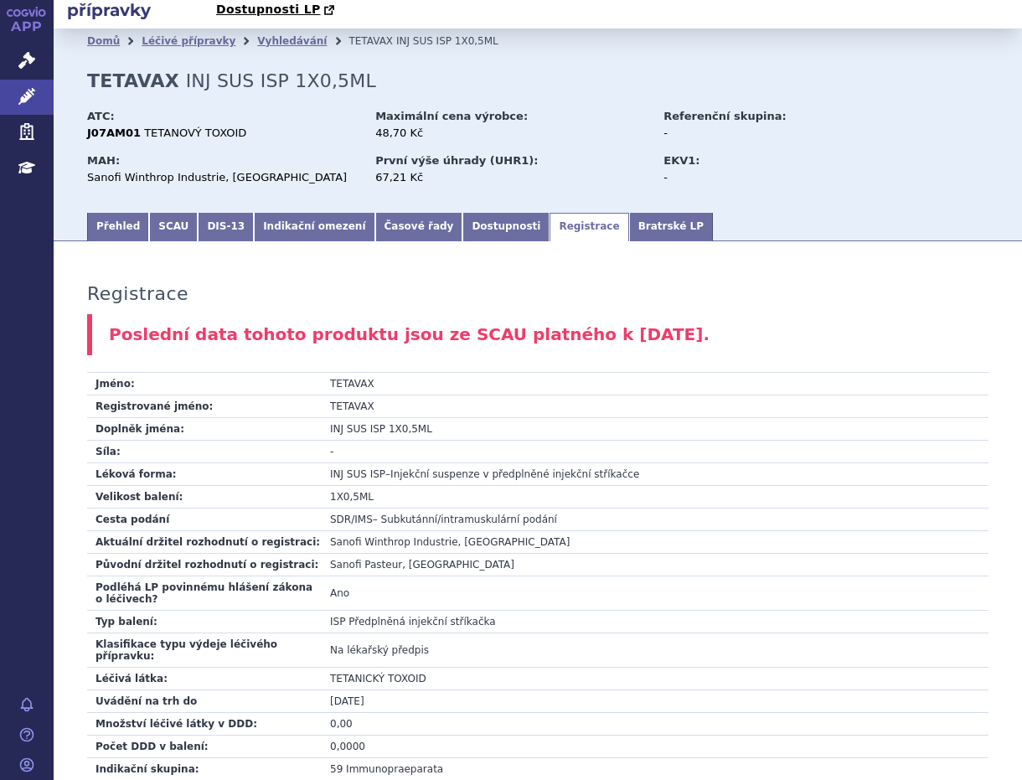
scroll to position [0, 0]
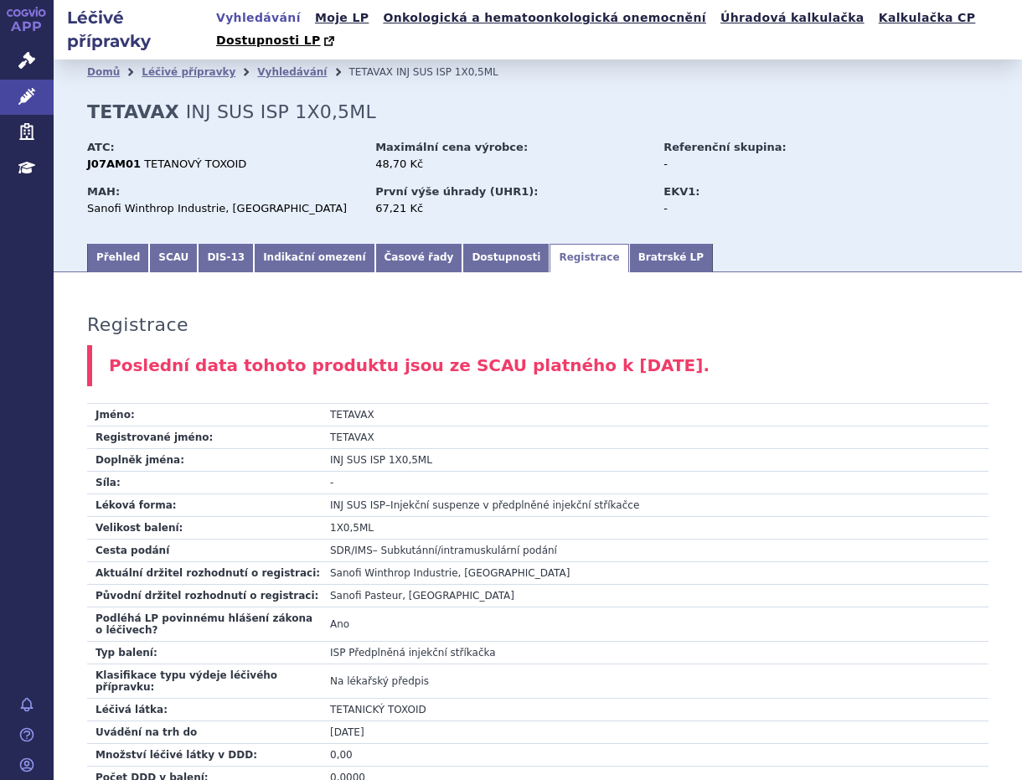
drag, startPoint x: 255, startPoint y: 20, endPoint x: 266, endPoint y: 34, distance: 18.4
click at [255, 20] on link "Vyhledávání" at bounding box center [258, 18] width 95 height 23
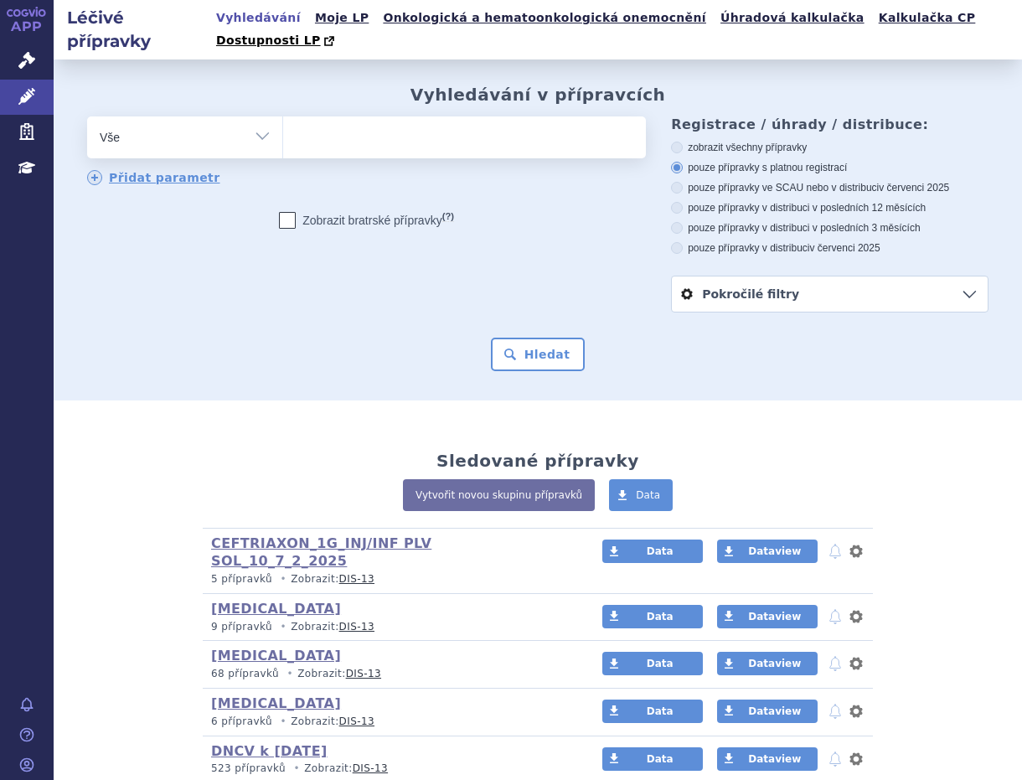
click at [355, 116] on ul at bounding box center [461, 133] width 357 height 35
click at [283, 116] on select at bounding box center [282, 137] width 1 height 42
paste input "0281493"
type input "0281493"
select select "0281493"
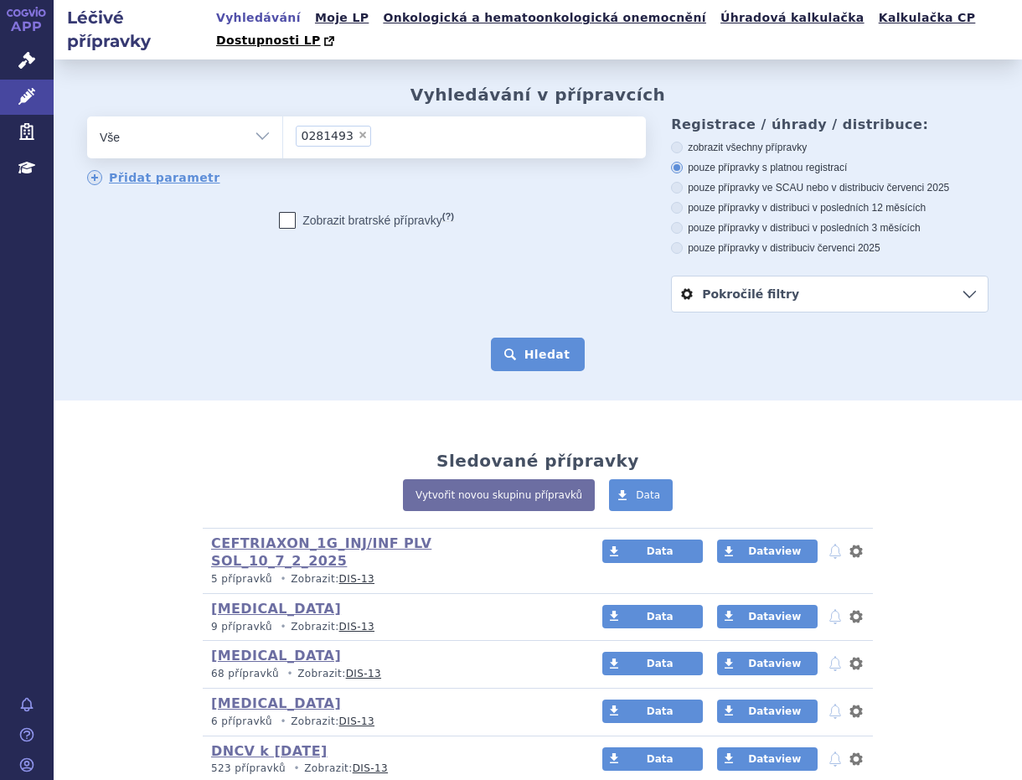
click at [525, 339] on button "Hledat" at bounding box center [538, 353] width 95 height 33
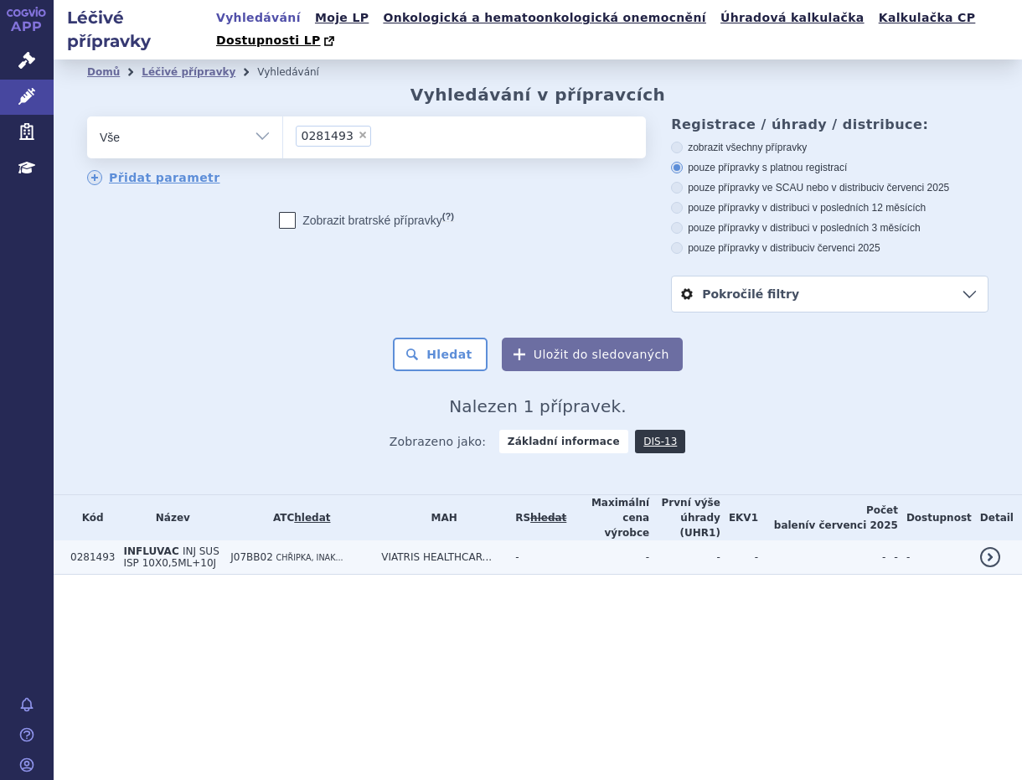
click at [222, 540] on td "INFLUVAC INJ SUS ISP 10X0,5ML+10J" at bounding box center [168, 557] width 107 height 34
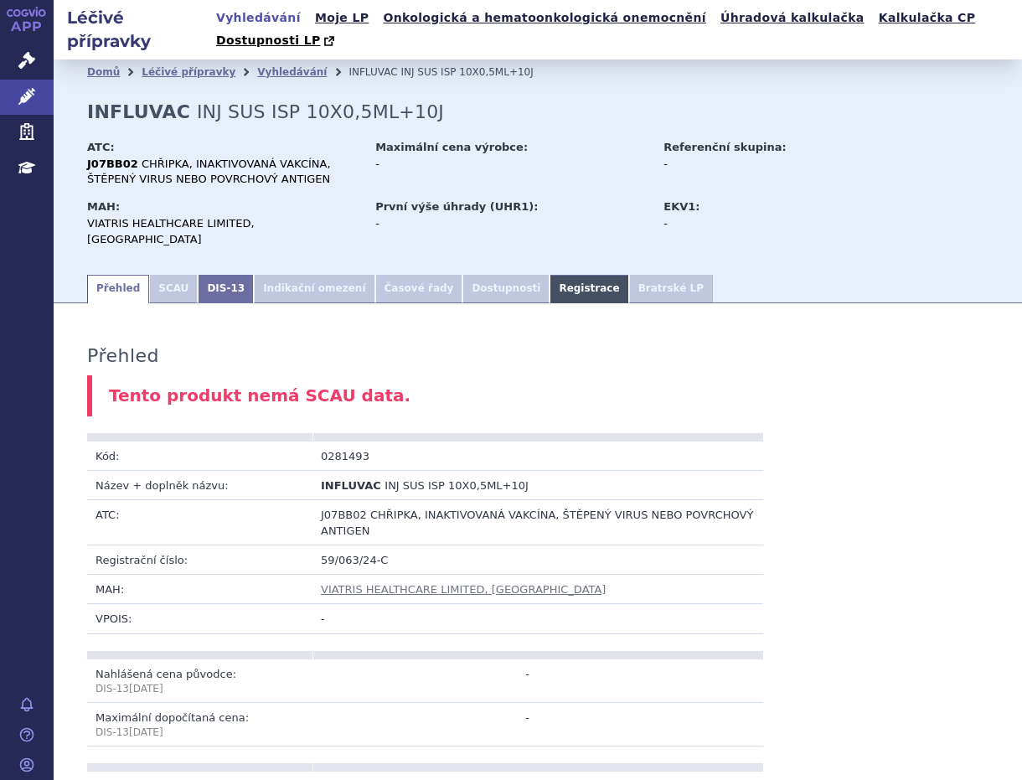
click at [549, 275] on link "Registrace" at bounding box center [588, 289] width 79 height 28
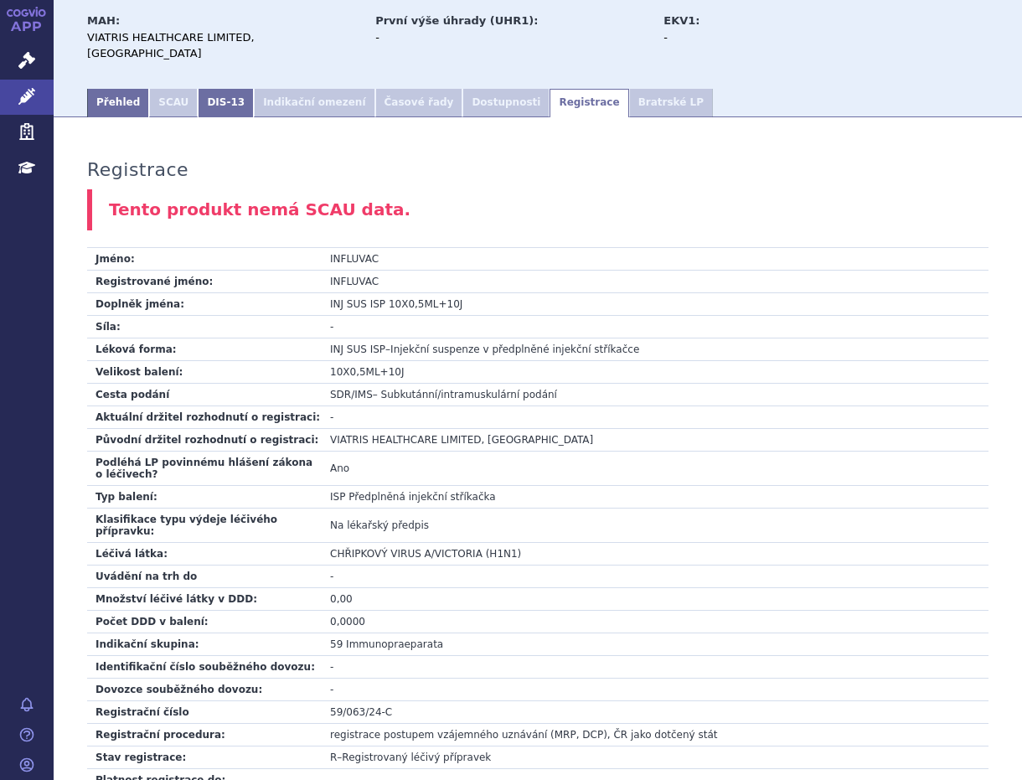
scroll to position [279, 0]
